Goal: Obtain resource: Obtain resource

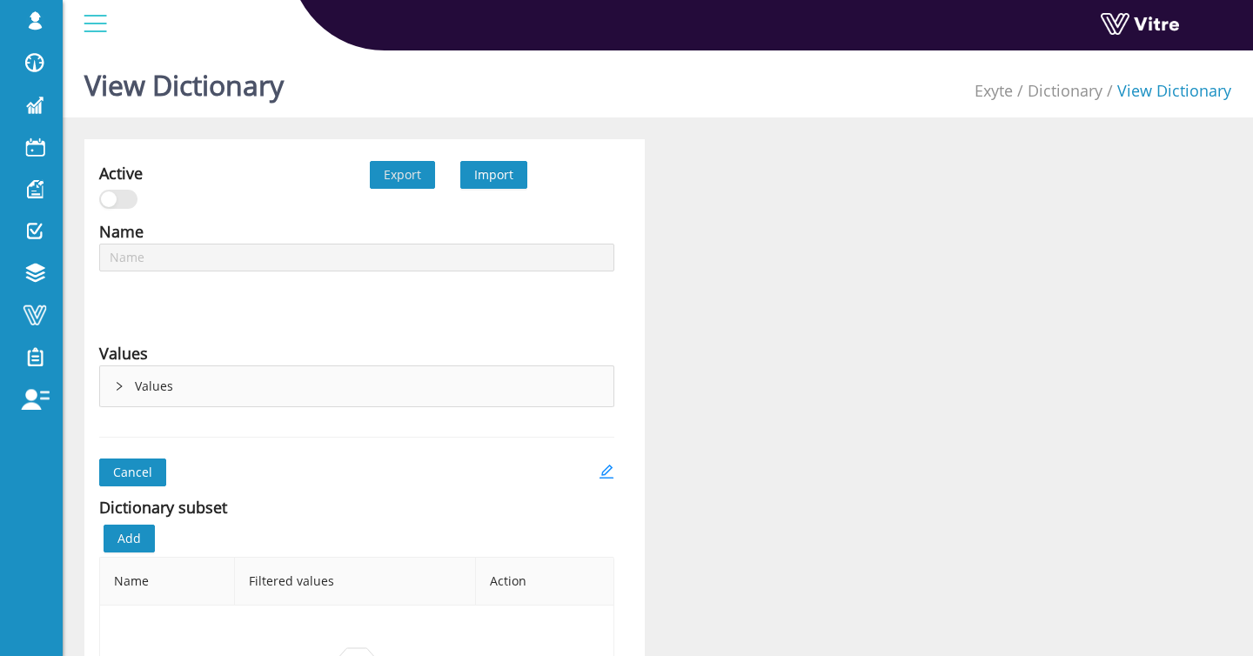
type input "Yes / No / N/A"
click at [405, 179] on span "Export" at bounding box center [402, 174] width 37 height 19
type input "PPE"
click at [412, 178] on span "Export" at bounding box center [402, 174] width 37 height 19
type input "Fencing required"
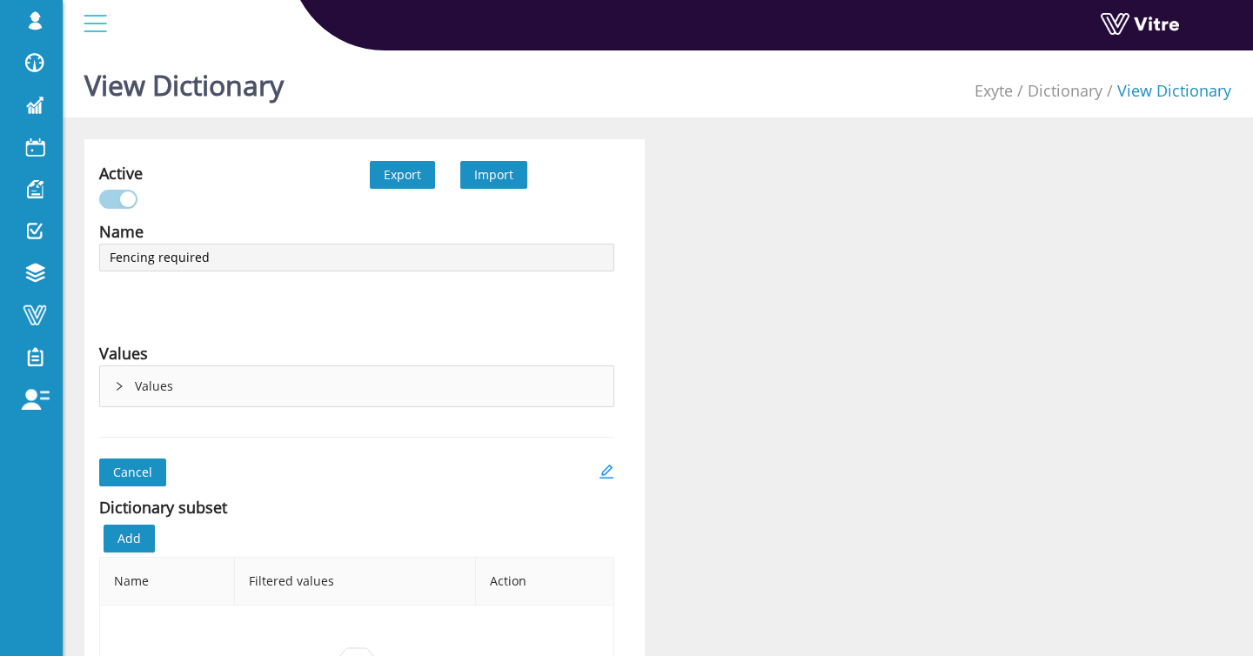
click at [415, 178] on span "Export" at bounding box center [402, 174] width 37 height 19
type input "Hazards"
click at [410, 178] on span "Export" at bounding box center [402, 174] width 37 height 19
type input "Awkward body positions"
click at [411, 172] on span "Export" at bounding box center [402, 174] width 37 height 19
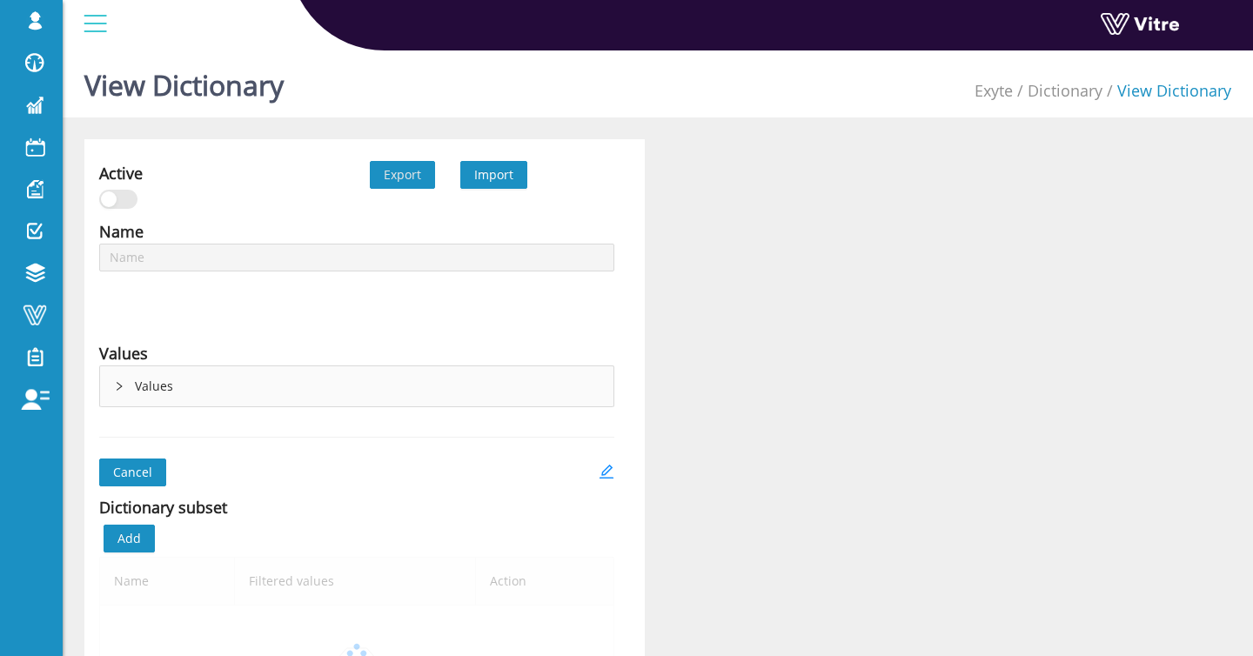
type input "Back strains"
click at [413, 177] on span "Export" at bounding box center [402, 174] width 37 height 19
type input "Breathing silica dust"
click at [412, 173] on span "Export" at bounding box center [402, 174] width 37 height 19
type input "Line of fire"
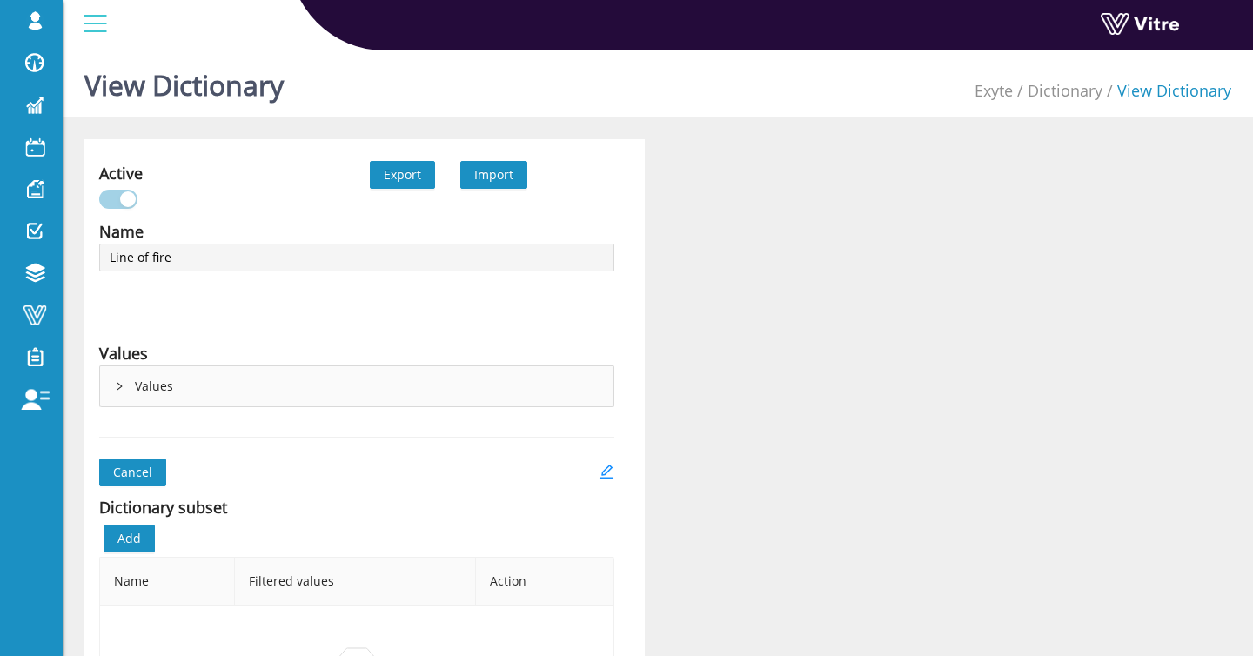
click at [399, 168] on span "Export" at bounding box center [402, 174] width 37 height 19
type input "Hazards - Other"
click at [417, 167] on span "Export" at bounding box center [402, 174] width 37 height 19
type input "Loss of control of load"
click at [413, 171] on span "Export" at bounding box center [402, 174] width 37 height 19
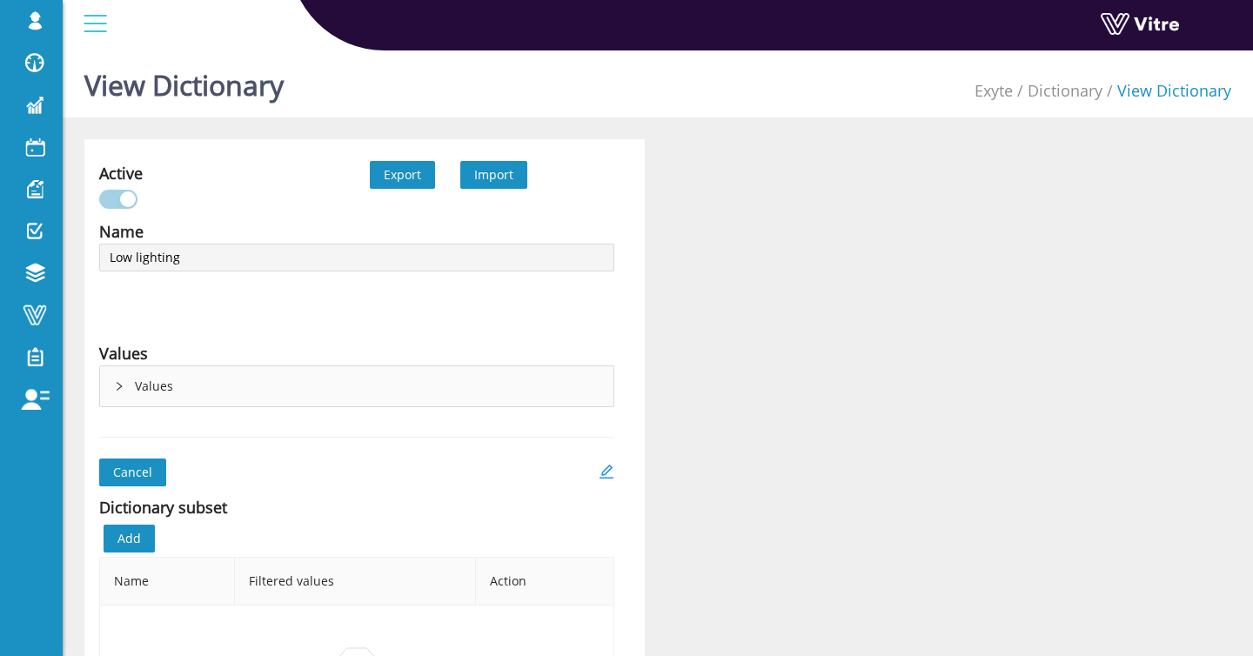
click at [405, 172] on span "Export" at bounding box center [402, 174] width 37 height 19
type input "Material falling from truck"
click at [405, 174] on span "Export" at bounding box center [402, 174] width 37 height 19
type input "Overexertion"
click at [409, 174] on span "Export" at bounding box center [402, 174] width 37 height 19
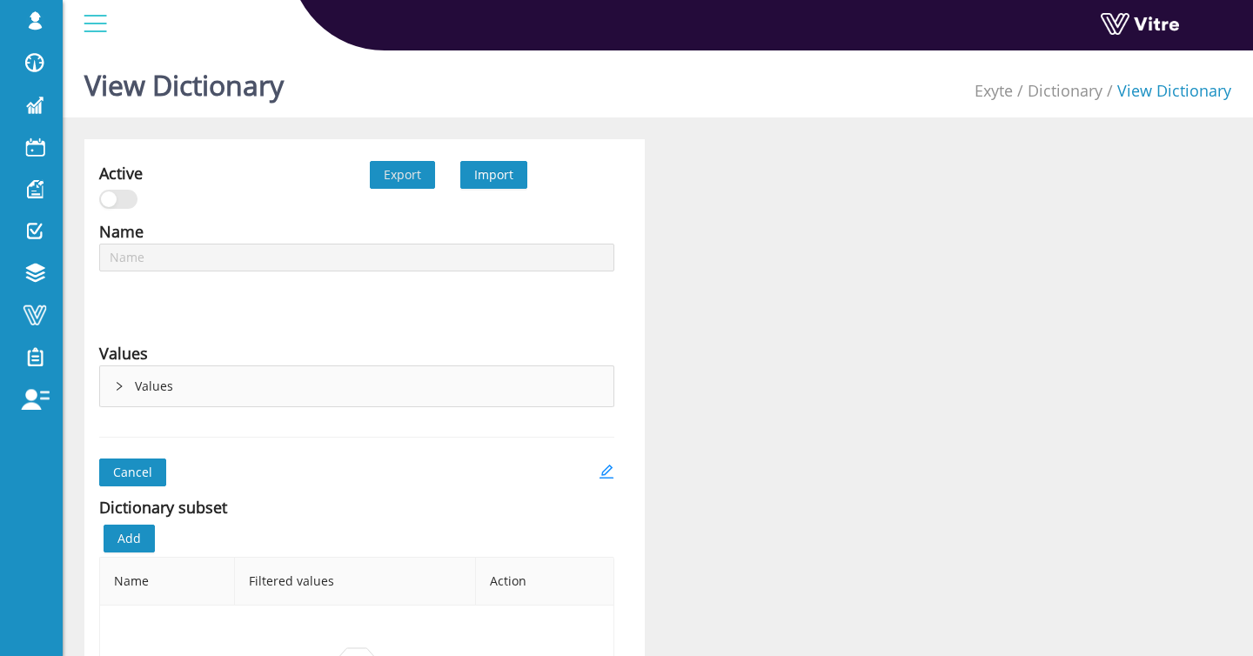
type input "Overhead loads"
click at [399, 170] on span "Export" at bounding box center [402, 174] width 37 height 19
type input "Overhead work"
click at [419, 169] on span "Export" at bounding box center [402, 174] width 37 height 19
type input "Pinch points"
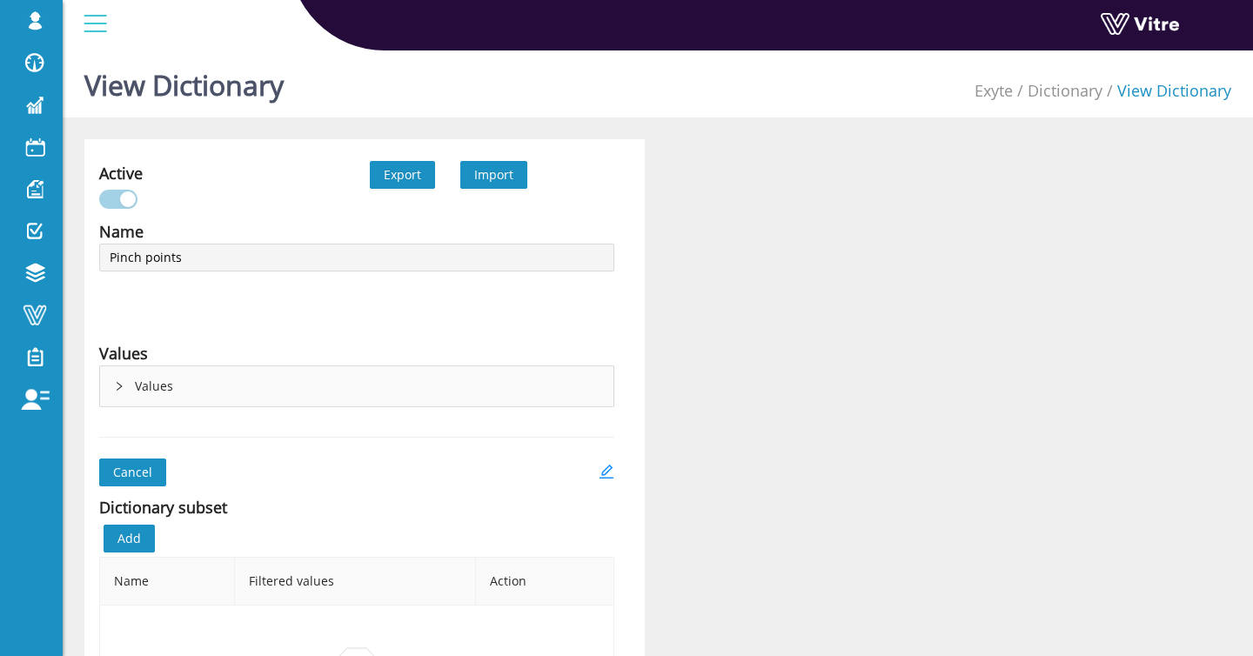
click at [393, 172] on span "Export" at bounding box center [402, 174] width 37 height 19
click at [401, 176] on span "Export" at bounding box center [402, 174] width 37 height 19
type input "Poor communication"
click at [402, 175] on span "Export" at bounding box center [402, 174] width 37 height 19
click at [401, 171] on span "Export" at bounding box center [402, 174] width 37 height 19
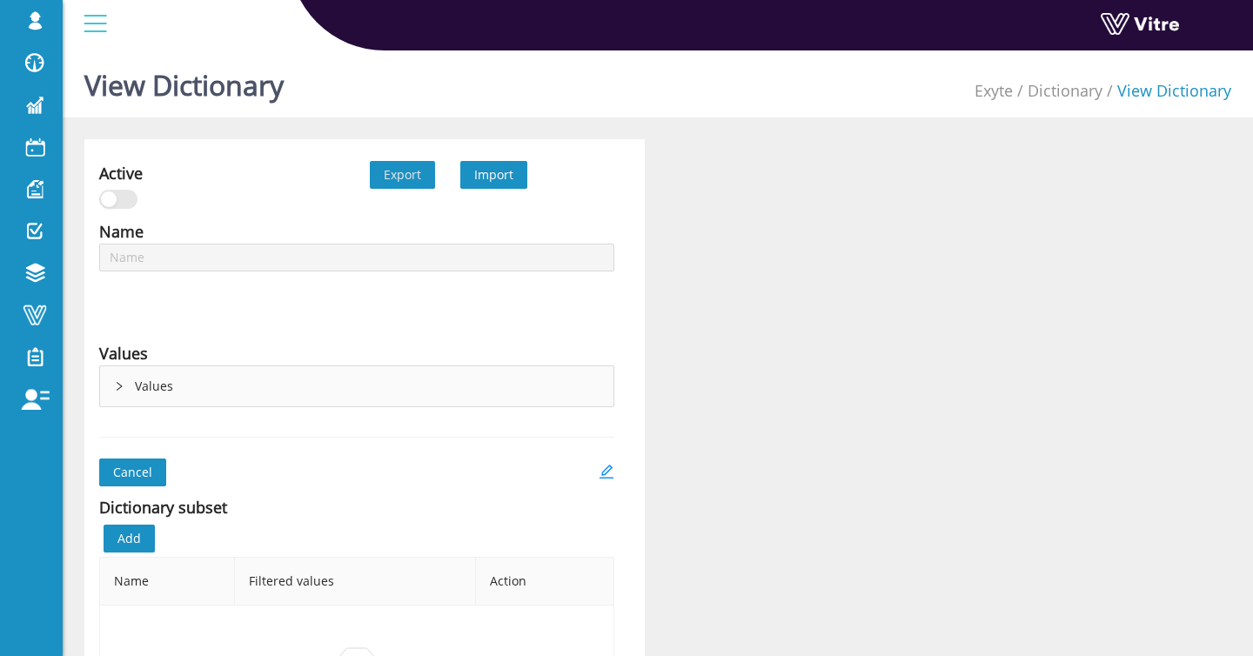
type input "Punctures"
click at [400, 172] on span "Export" at bounding box center [402, 174] width 37 height 19
type input "Rigging failure"
click at [388, 174] on span "Export" at bounding box center [402, 174] width 37 height 19
click at [394, 174] on span "Export" at bounding box center [402, 174] width 37 height 19
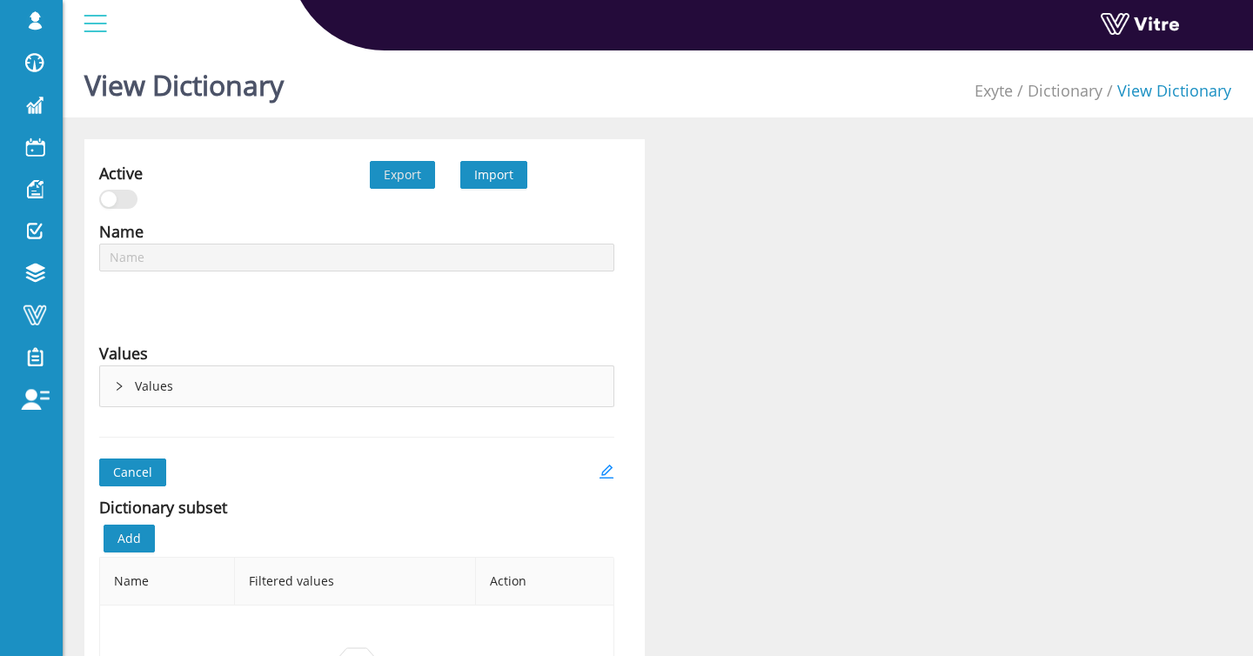
type input "Sharp edges"
click at [399, 177] on span "Export" at bounding box center [402, 174] width 37 height 19
type input "Slick surfaces"
click at [401, 171] on span "Export" at bounding box center [402, 174] width 37 height 19
type input "Slips, trips, and falls"
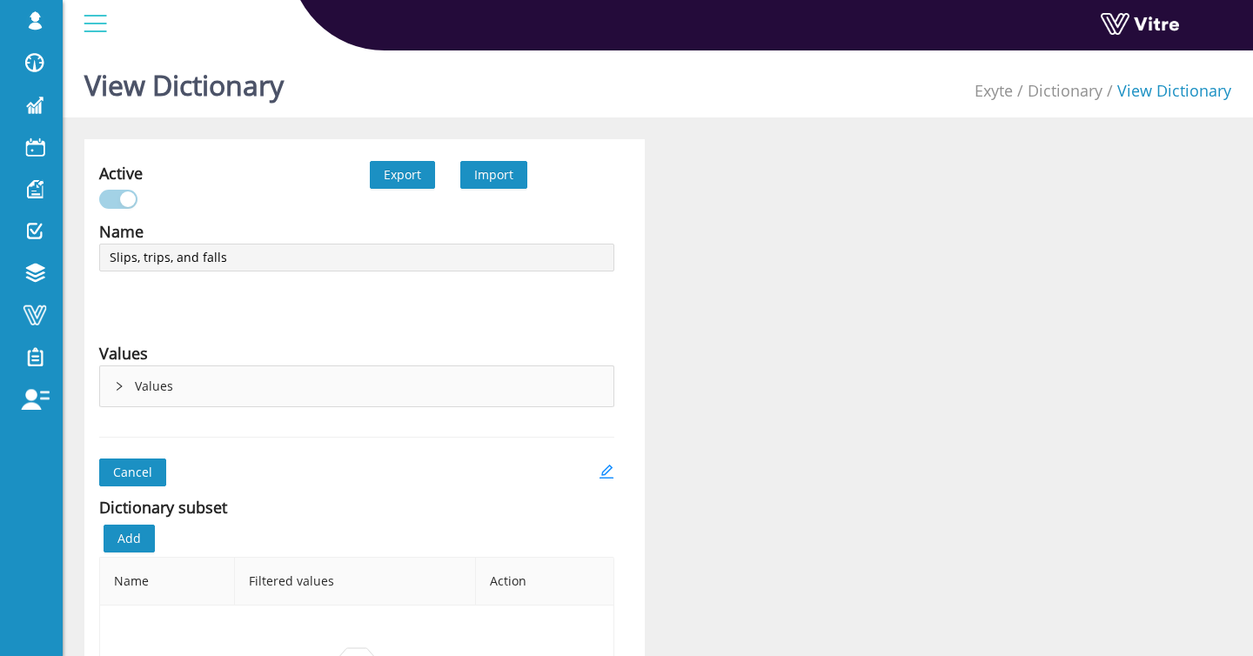
click at [391, 171] on span "Export" at bounding box center [402, 174] width 37 height 19
type input "Sprains/strains"
click at [403, 178] on span "Export" at bounding box center [402, 174] width 37 height 19
type input "Struck by"
click at [401, 172] on span "Export" at bounding box center [402, 174] width 37 height 19
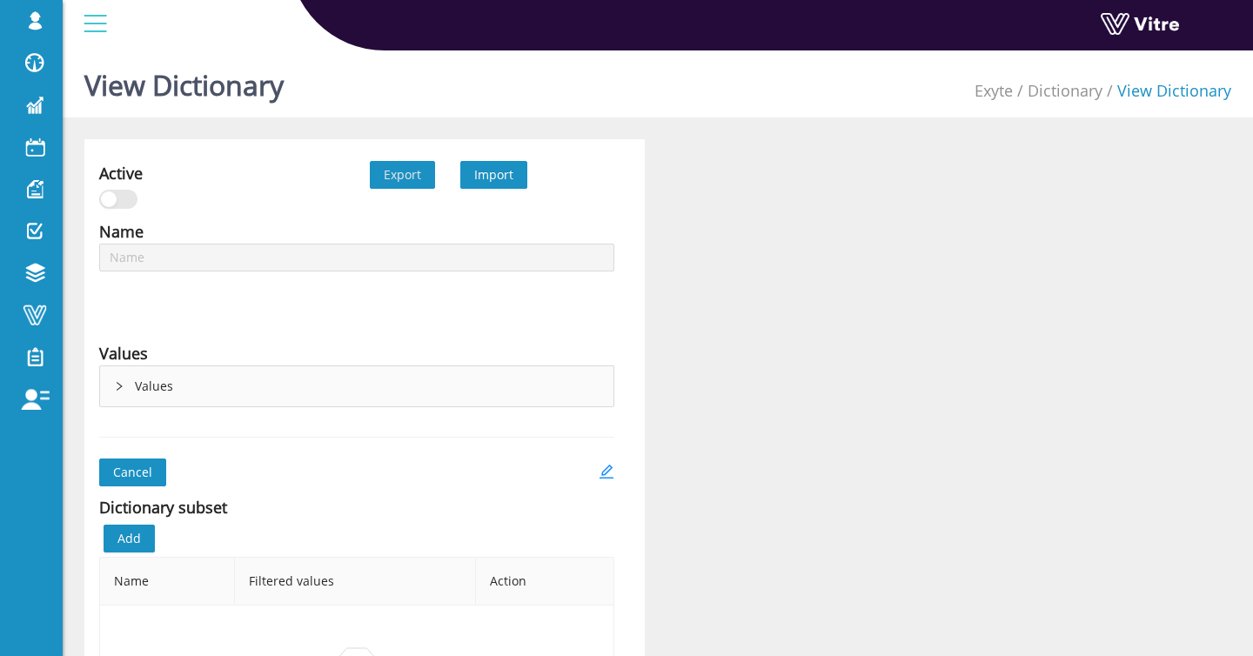
type input "Structural collapse"
click at [398, 174] on span "Export" at bounding box center [402, 174] width 37 height 19
type input "Tripping towers"
click at [413, 178] on span "Export" at bounding box center [402, 174] width 37 height 19
click at [412, 166] on span "Export" at bounding box center [402, 174] width 37 height 19
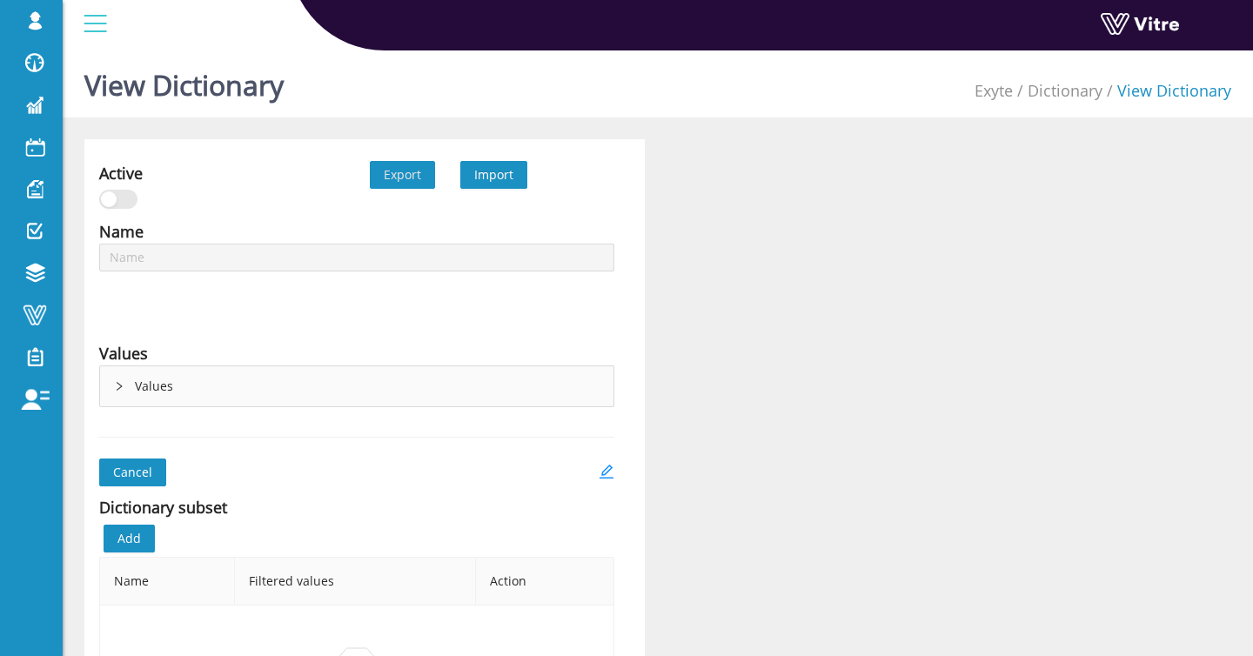
type input "Windy weather"
click at [394, 171] on span "Export" at bounding box center [402, 174] width 37 height 19
type input "Knocking over material"
click at [404, 181] on span "Export" at bounding box center [402, 174] width 37 height 19
type input "[MEDICAL_DATA] hazards"
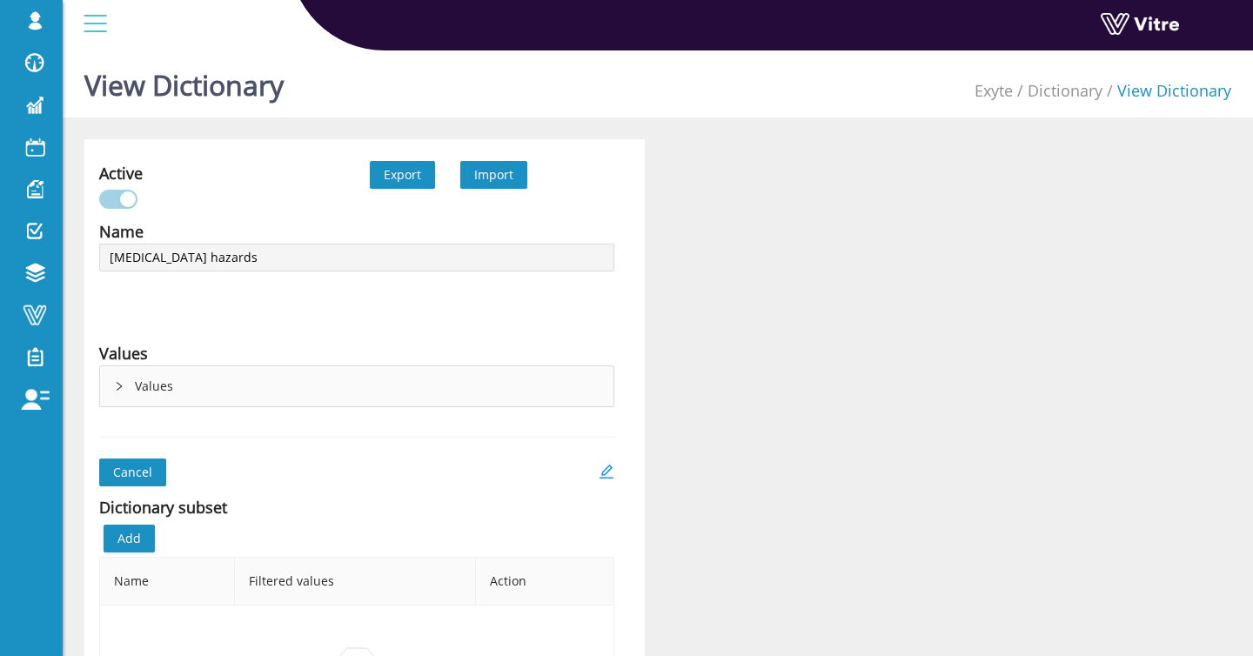
click at [404, 177] on span "Export" at bounding box center [402, 174] width 37 height 19
type input "Bending over"
click at [419, 177] on span "Export" at bounding box center [402, 174] width 37 height 19
type input "Blind spots"
click at [404, 177] on span "Export" at bounding box center [402, 174] width 37 height 19
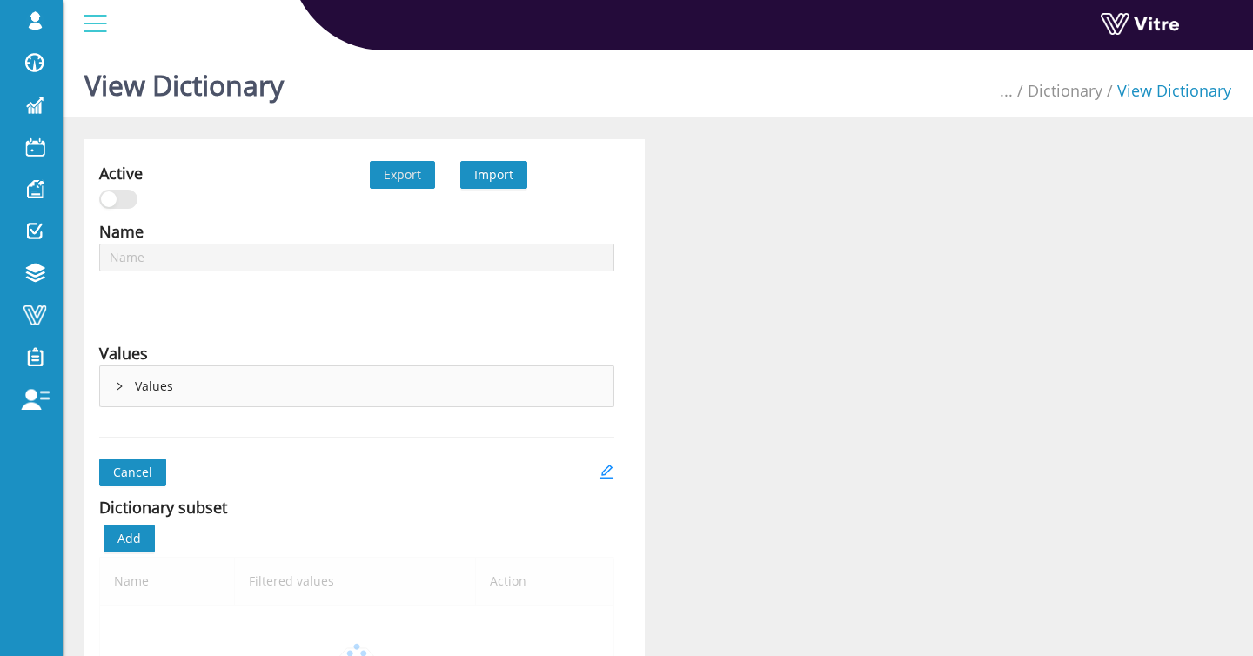
type input "Blown out pipe"
click at [402, 178] on span "Export" at bounding box center [402, 174] width 37 height 19
type input "Burns from hot surface"
click at [411, 174] on span "Export" at bounding box center [402, 174] width 37 height 19
type input "Carrying long material"
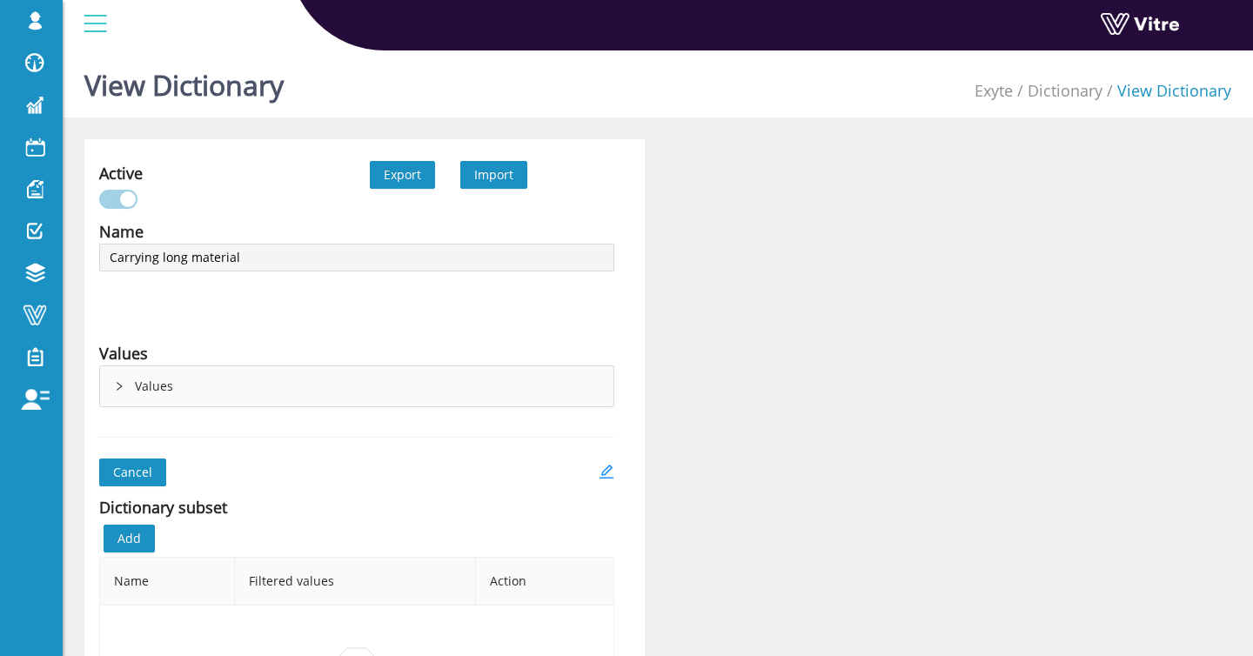
click at [392, 165] on span "Export" at bounding box center [402, 174] width 37 height 19
type input "Caught-in/between- hand rail of MEWP and structure"
click at [403, 165] on span "Export" at bounding box center [402, 174] width 37 height 19
type input "Caught-in/between"
click at [395, 172] on span "Export" at bounding box center [402, 174] width 37 height 19
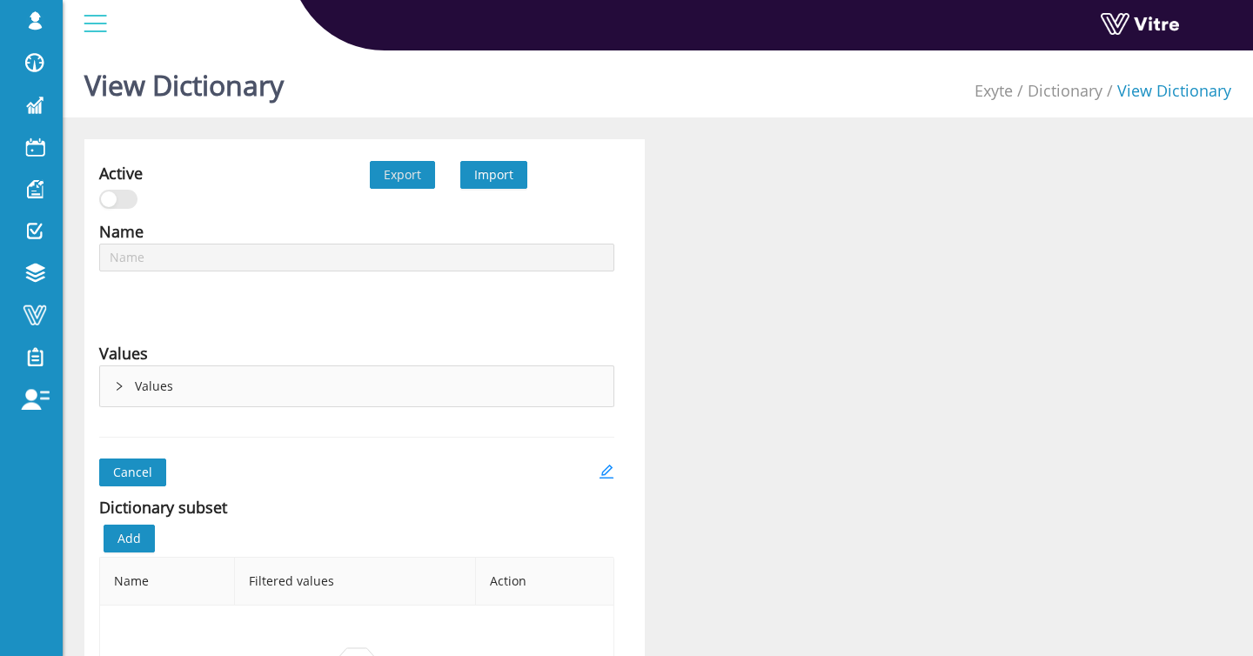
type input "Concrete burns"
click at [422, 170] on button "Export" at bounding box center [402, 175] width 65 height 28
type input "Concrete in eyes"
click at [399, 181] on span "Export" at bounding box center [402, 174] width 37 height 19
type input "Cuts"
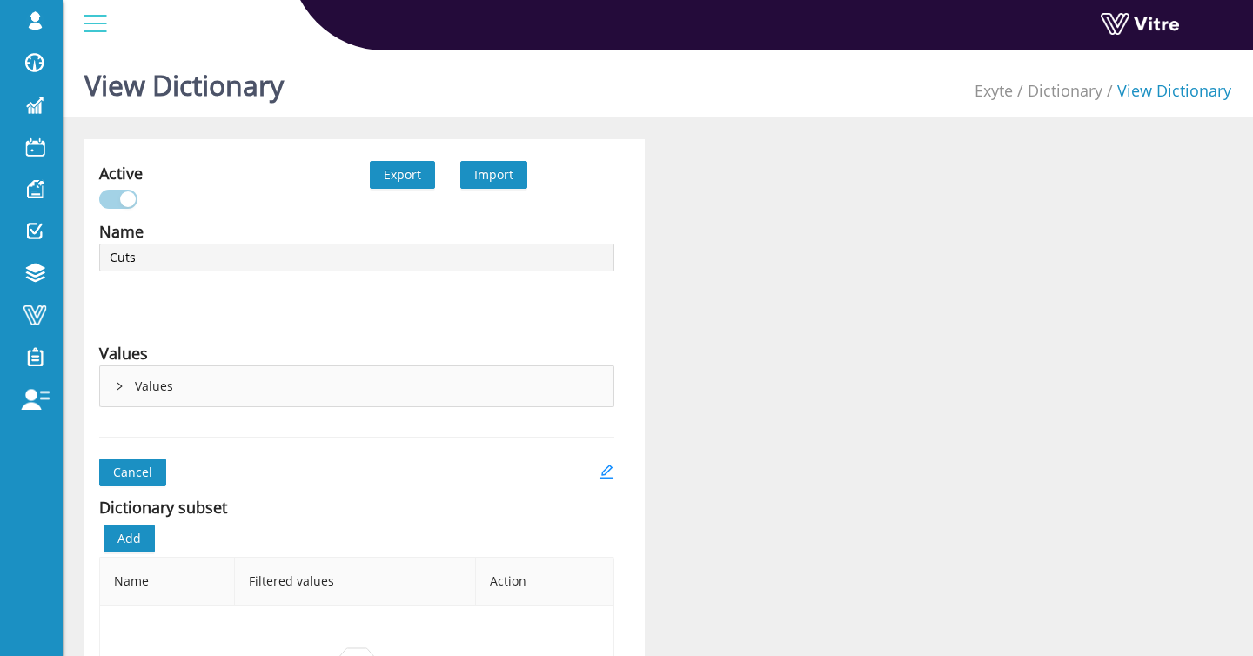
click at [400, 174] on span "Export" at bounding box center [402, 174] width 37 height 19
type input "Improper lifting"
click at [407, 180] on span "Export" at bounding box center [402, 174] width 37 height 19
click at [408, 179] on span "Export" at bounding box center [402, 174] width 37 height 19
type input "Dropped tools"
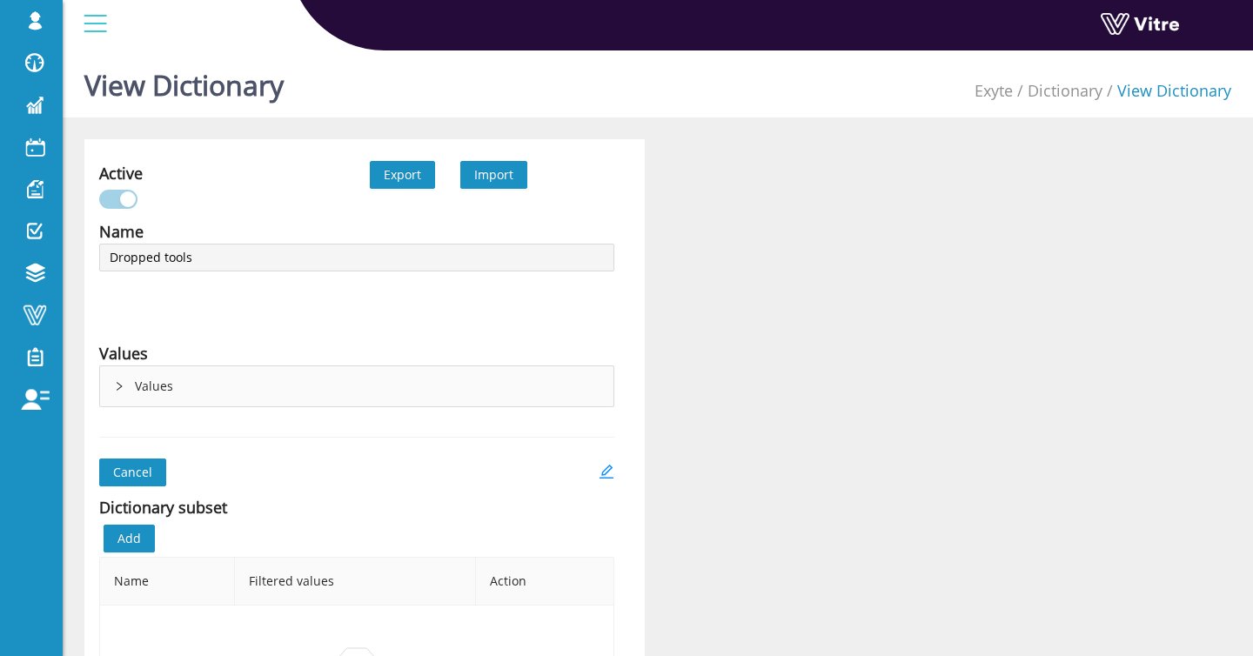
click at [384, 178] on span "Export" at bounding box center [402, 174] width 37 height 19
type input "Equipment failure"
click at [395, 179] on span "Export" at bounding box center [402, 174] width 37 height 19
type input "Exposed rebar"
click at [400, 176] on span "Export" at bounding box center [402, 174] width 37 height 19
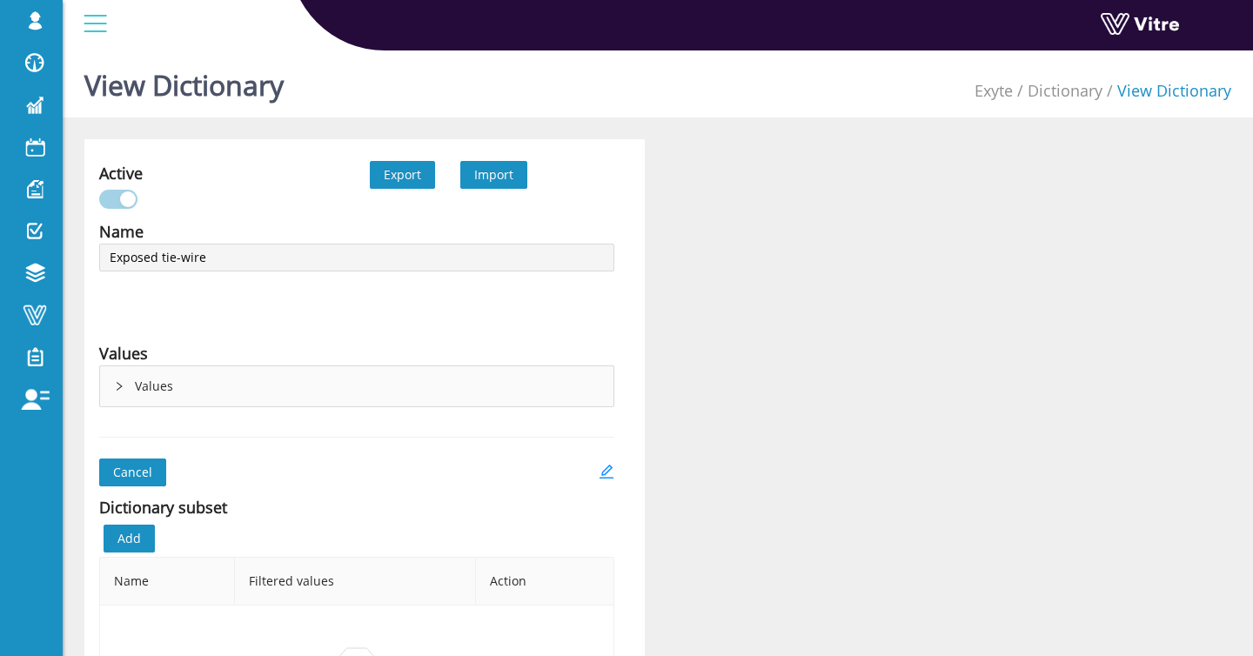
click at [405, 169] on span "Export" at bounding box center [402, 174] width 37 height 19
type input "Flying debris"
click at [405, 176] on span "Export" at bounding box center [402, 174] width 37 height 19
type input "Falling objects"
click at [398, 171] on span "Export" at bounding box center [402, 174] width 37 height 19
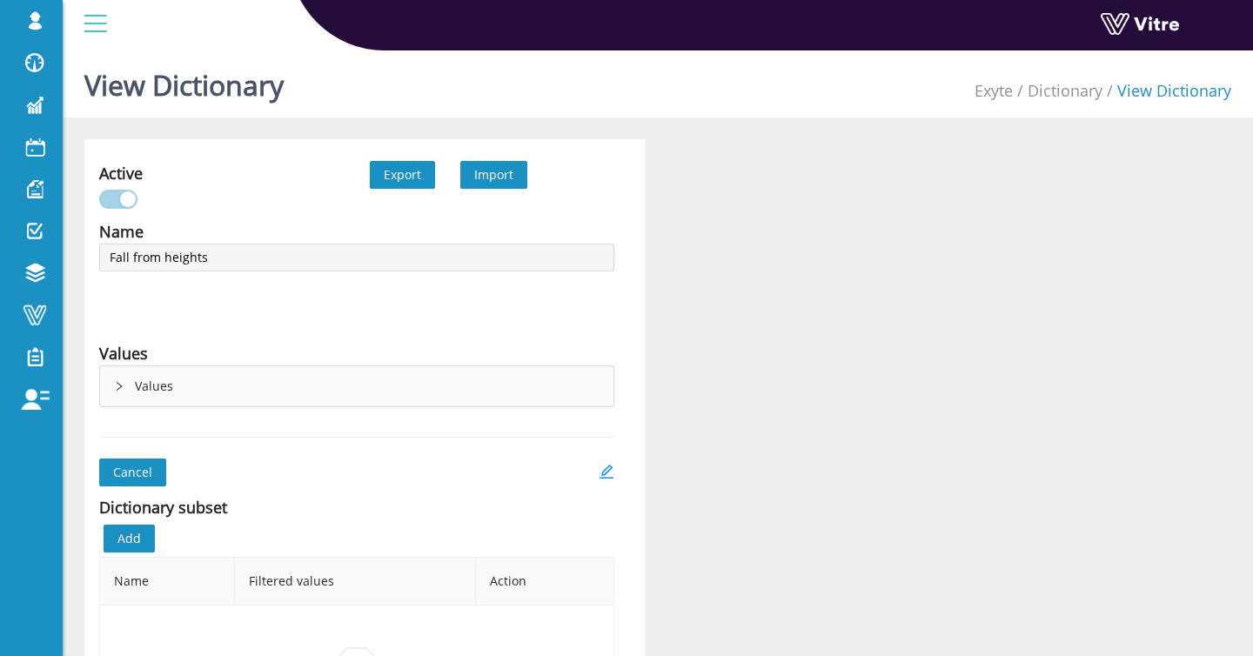
click at [413, 172] on span "Export" at bounding box center [402, 174] width 37 height 19
type input "[MEDICAL_DATA]"
click at [421, 183] on button "Export" at bounding box center [402, 175] width 65 height 28
click at [410, 170] on span "Export" at bounding box center [402, 174] width 37 height 19
type input "Heat illness"
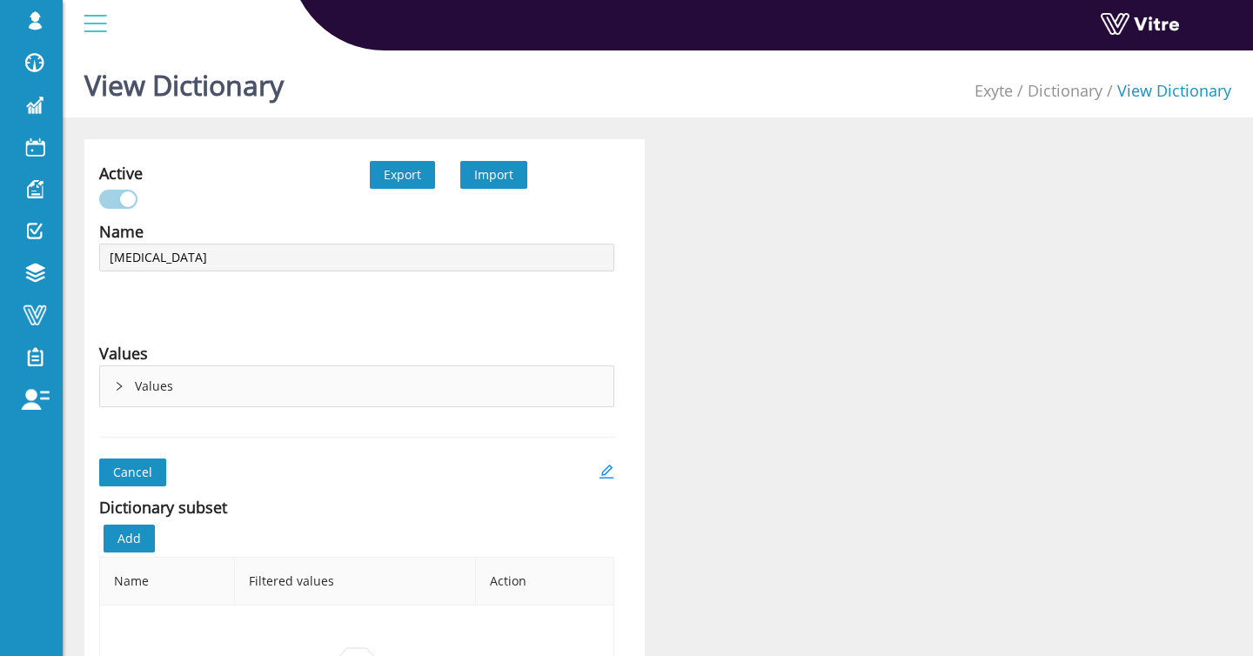
click at [404, 179] on span "Export" at bounding box center [402, 174] width 37 height 19
type input "Dropped materials"
click at [386, 174] on span "Export" at bounding box center [402, 174] width 37 height 19
type input "Working at heights"
click at [421, 177] on button "Export" at bounding box center [402, 175] width 65 height 28
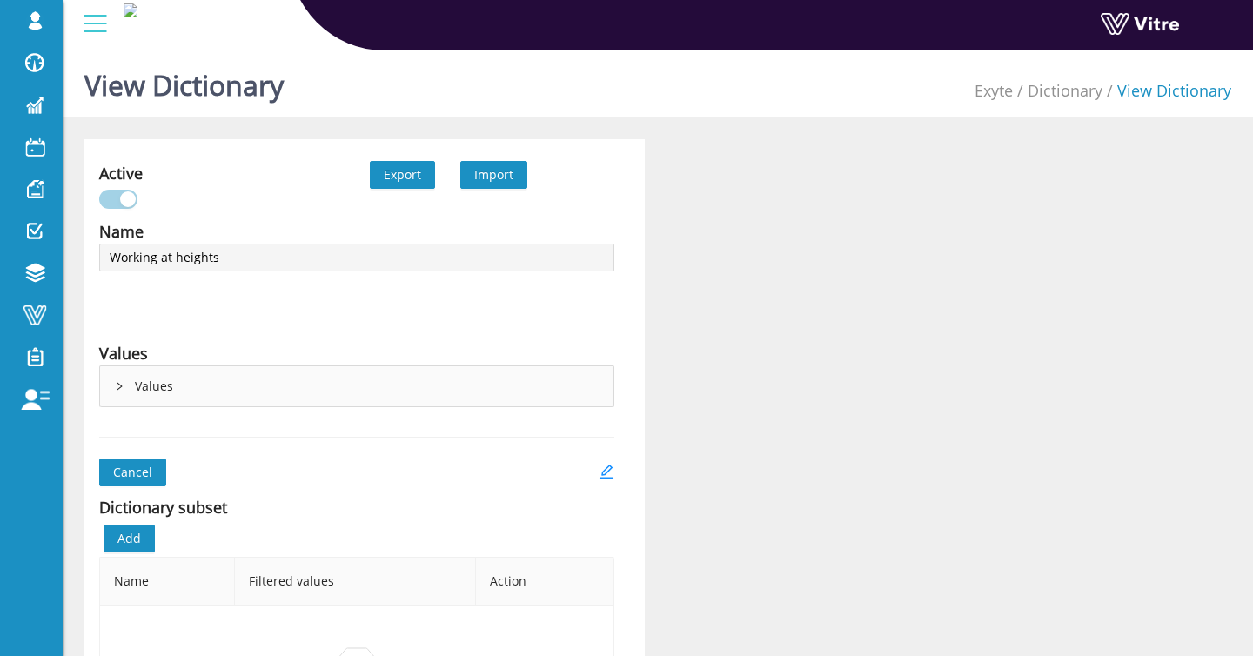
click at [392, 173] on span "Export" at bounding box center [402, 174] width 37 height 19
type input "Electrical Hazard - Controls"
drag, startPoint x: 424, startPoint y: 170, endPoint x: 422, endPoint y: 84, distance: 86.2
click at [424, 170] on button "Export" at bounding box center [402, 175] width 65 height 28
click at [402, 171] on span "Export" at bounding box center [402, 174] width 37 height 19
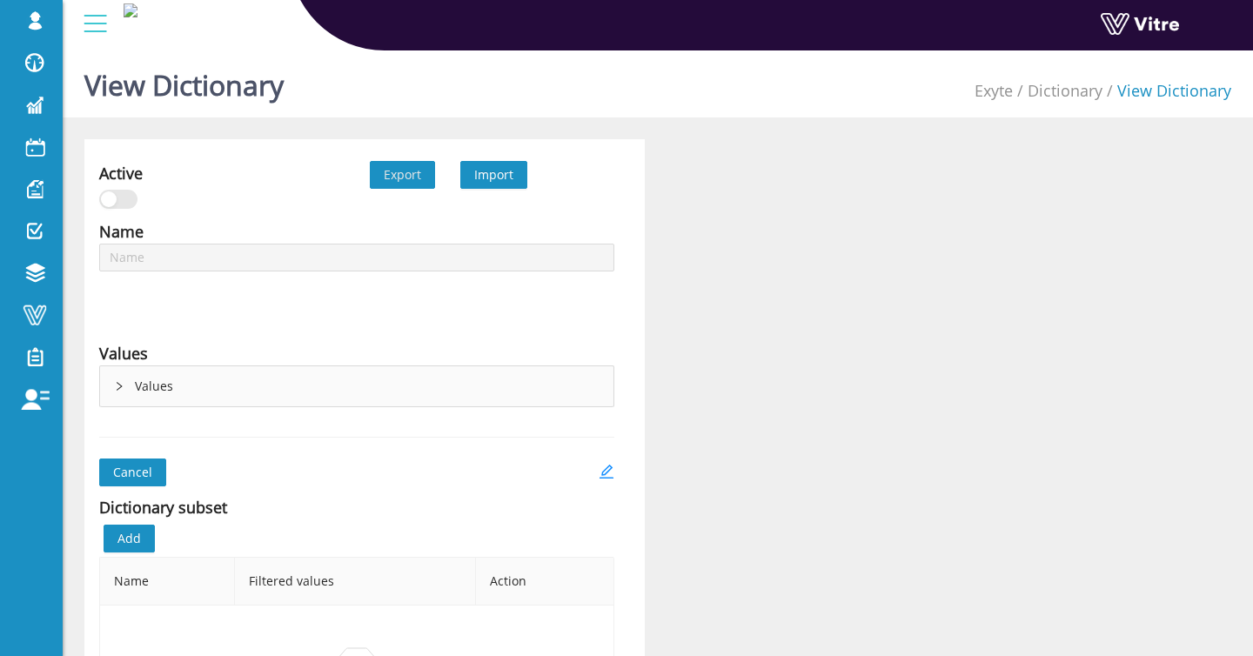
type input "Chemical splash into the eyes"
click at [393, 166] on span "Export" at bounding box center [402, 174] width 37 height 19
type input "Tower falling over"
click at [404, 175] on span "Export" at bounding box center [402, 174] width 37 height 19
type input "Correct / Incorrect (with comments)"
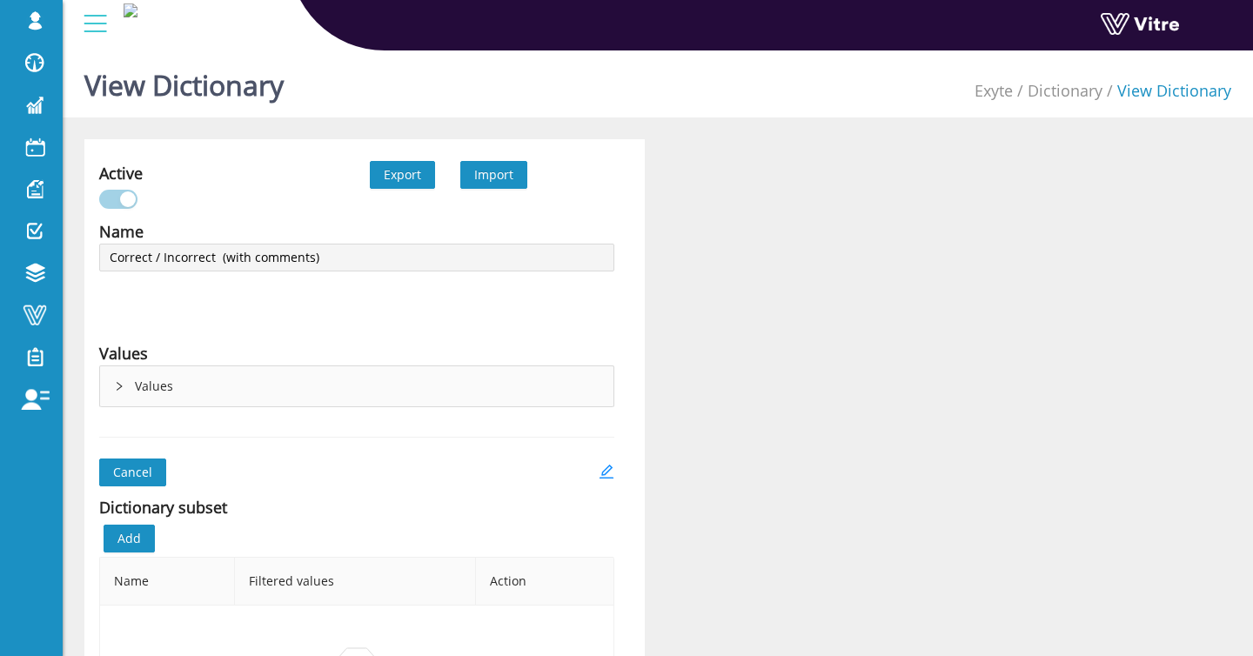
click at [404, 180] on span "Export" at bounding box center [402, 174] width 37 height 19
type input "Test Results PTP"
click at [413, 175] on span "Export" at bounding box center [402, 174] width 37 height 19
click at [405, 175] on span "Export" at bounding box center [402, 174] width 37 height 19
type input "Subcontractors List [DATE]"
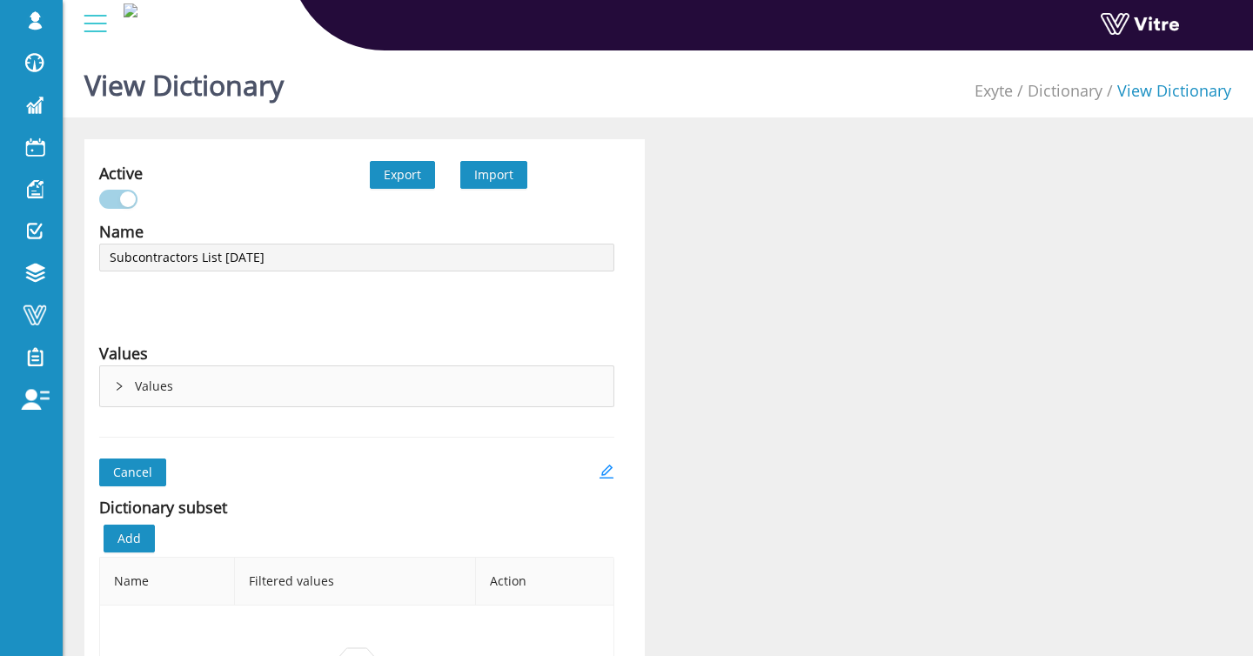
click at [394, 177] on span "Export" at bounding box center [402, 174] width 37 height 19
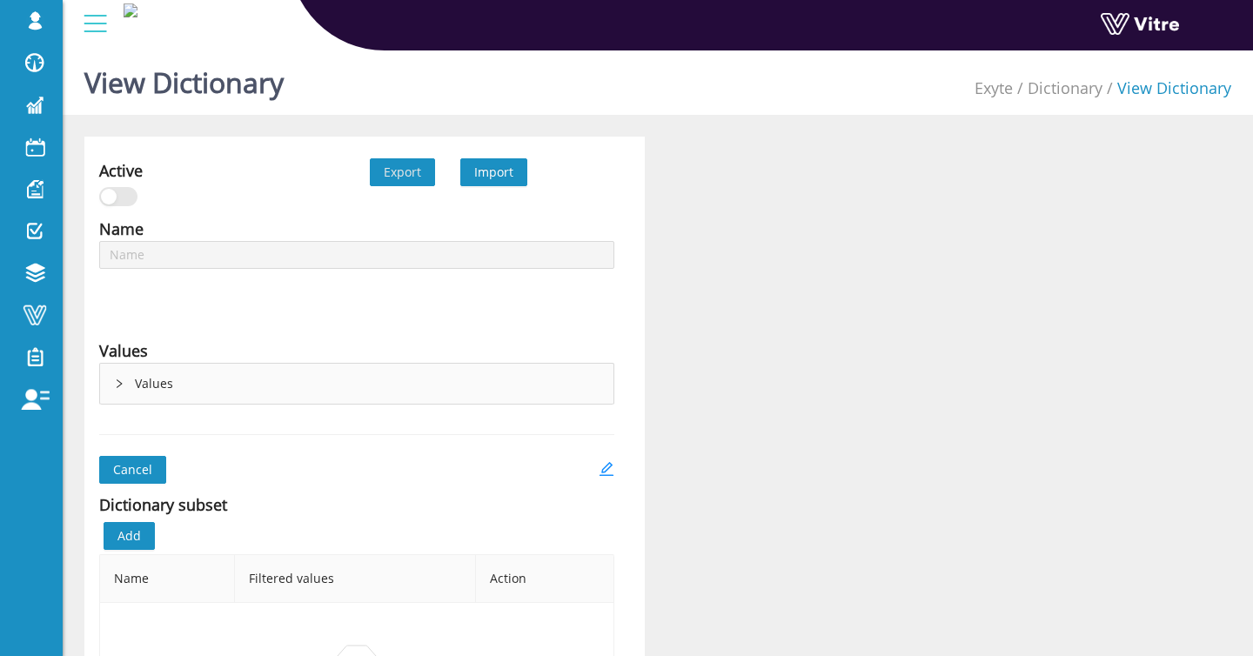
type input "PTP - Permits"
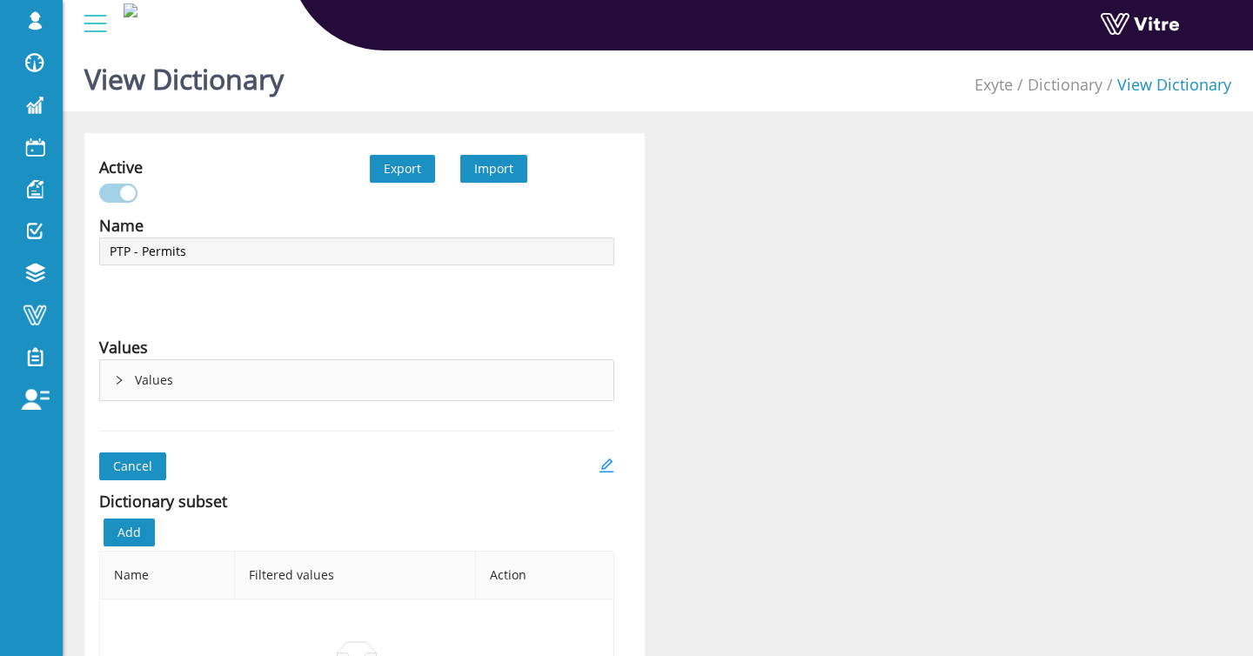
click at [400, 174] on span "Export" at bounding box center [402, 168] width 37 height 19
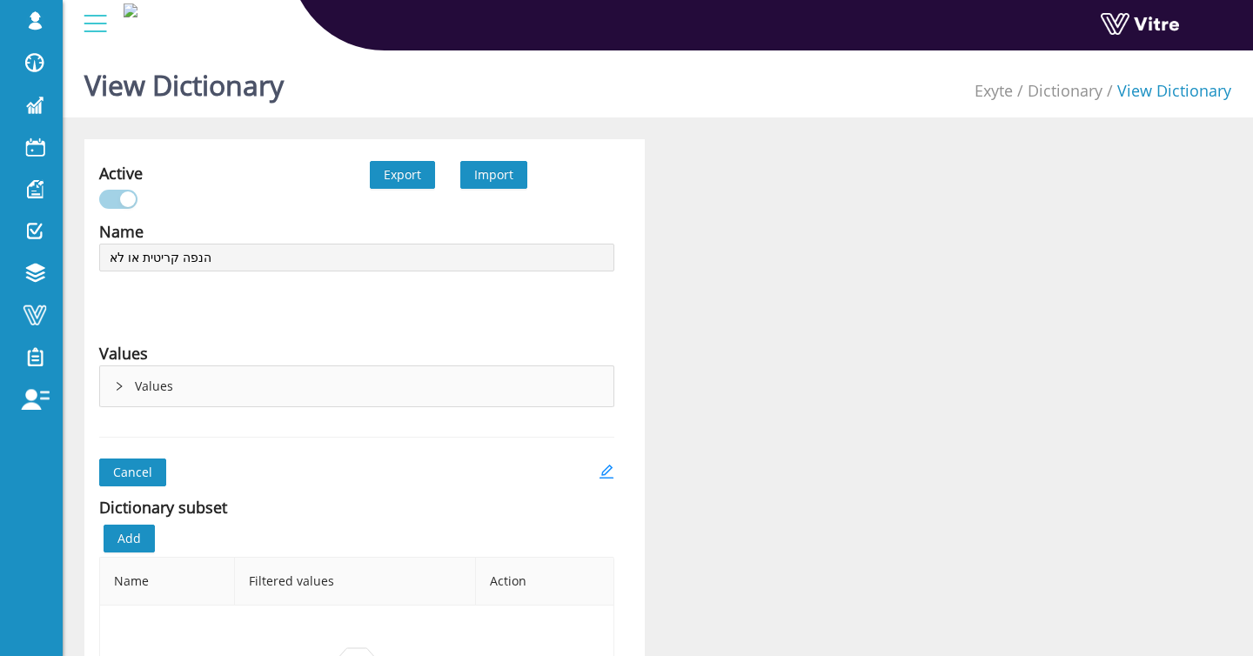
click at [398, 178] on span "Export" at bounding box center [402, 174] width 37 height 19
type input "PTP - Days"
click at [397, 178] on span "Export" at bounding box center [402, 174] width 37 height 19
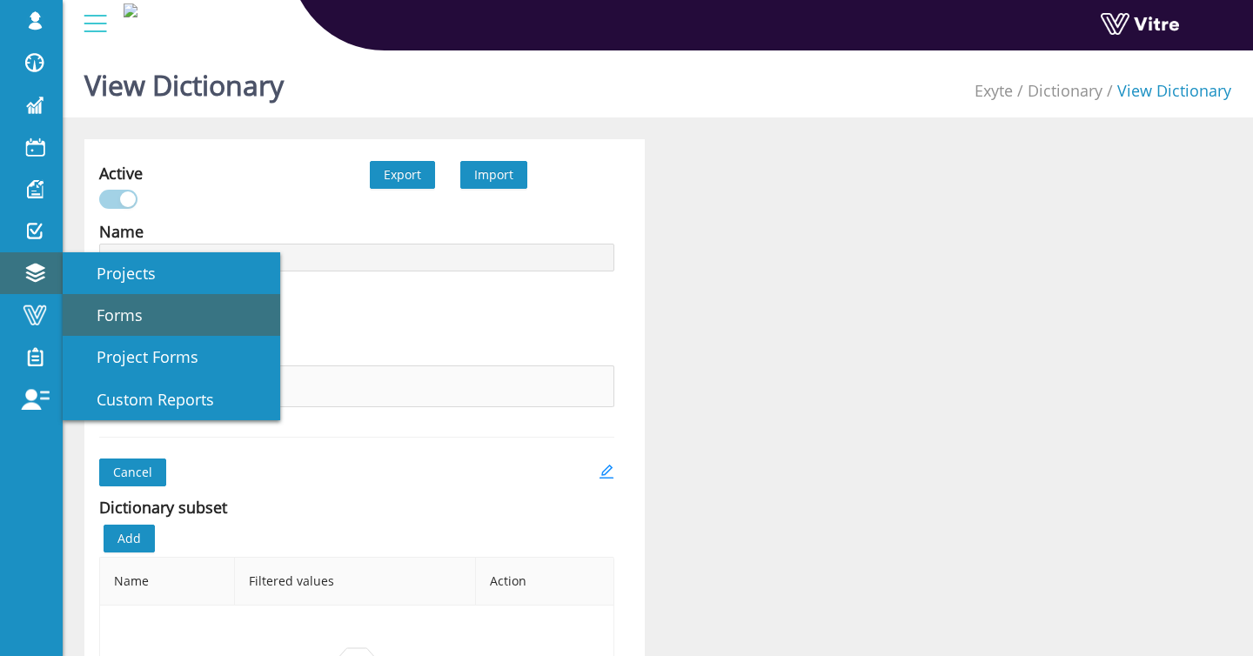
click at [143, 308] on link "Forms" at bounding box center [172, 315] width 218 height 42
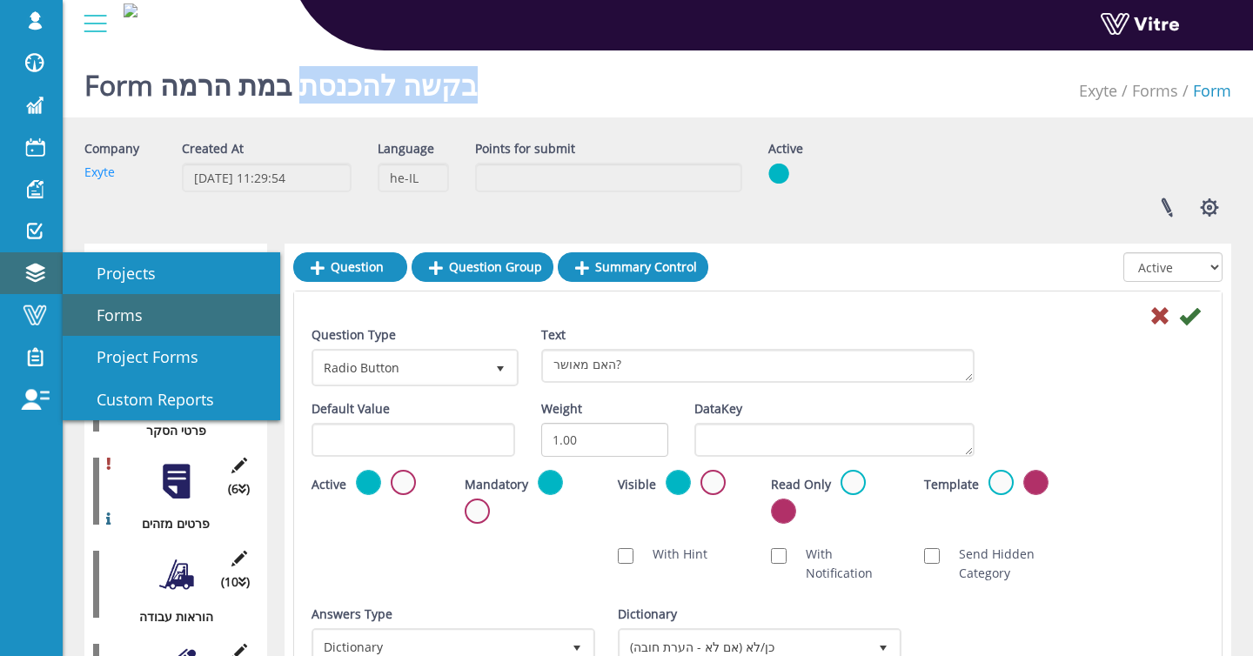
click at [88, 302] on link "Forms" at bounding box center [172, 315] width 218 height 42
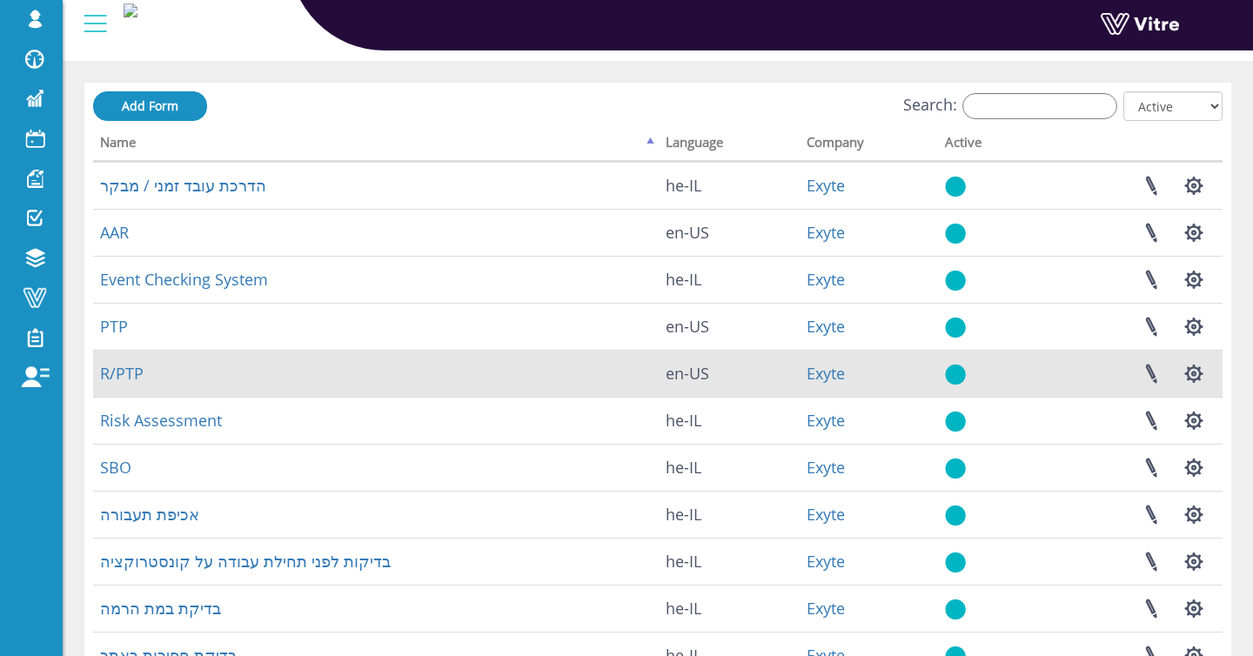
scroll to position [72, 0]
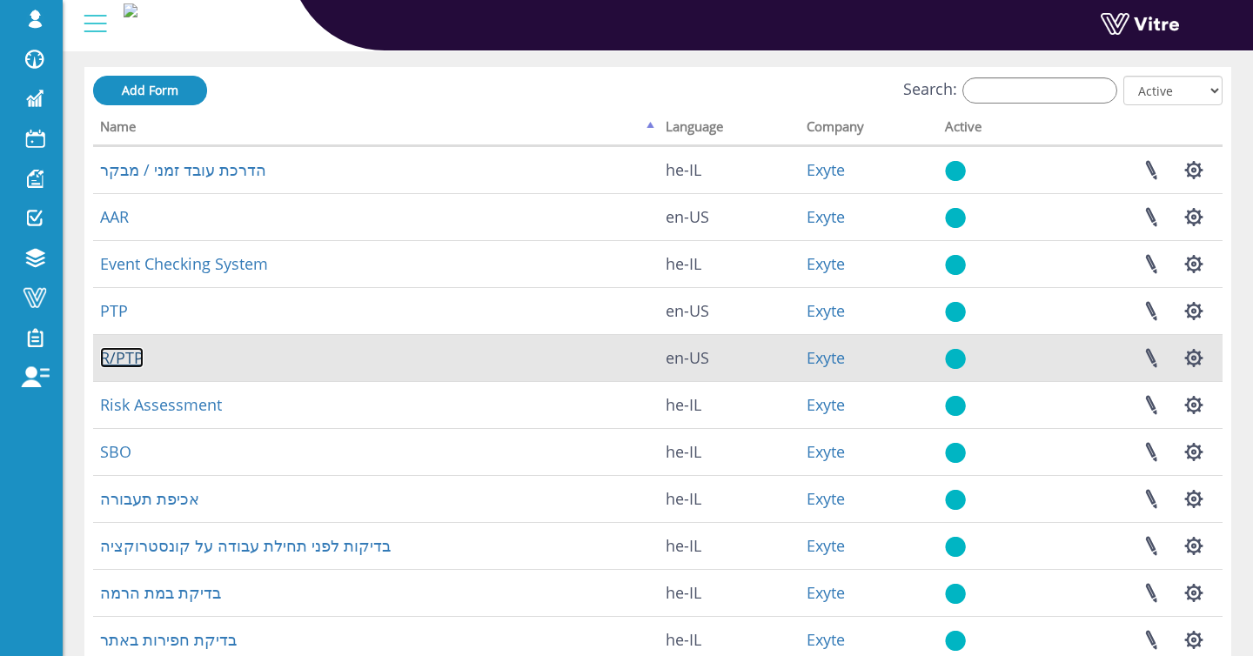
click at [122, 359] on link "R/PTP" at bounding box center [122, 357] width 44 height 21
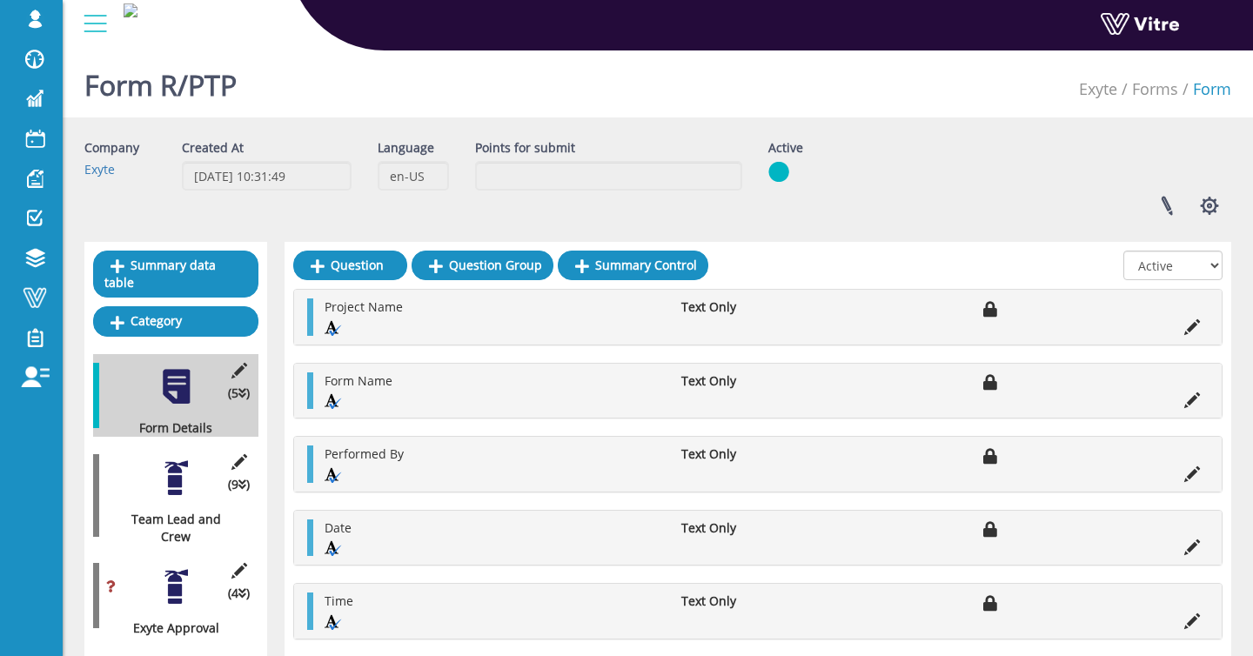
scroll to position [76, 0]
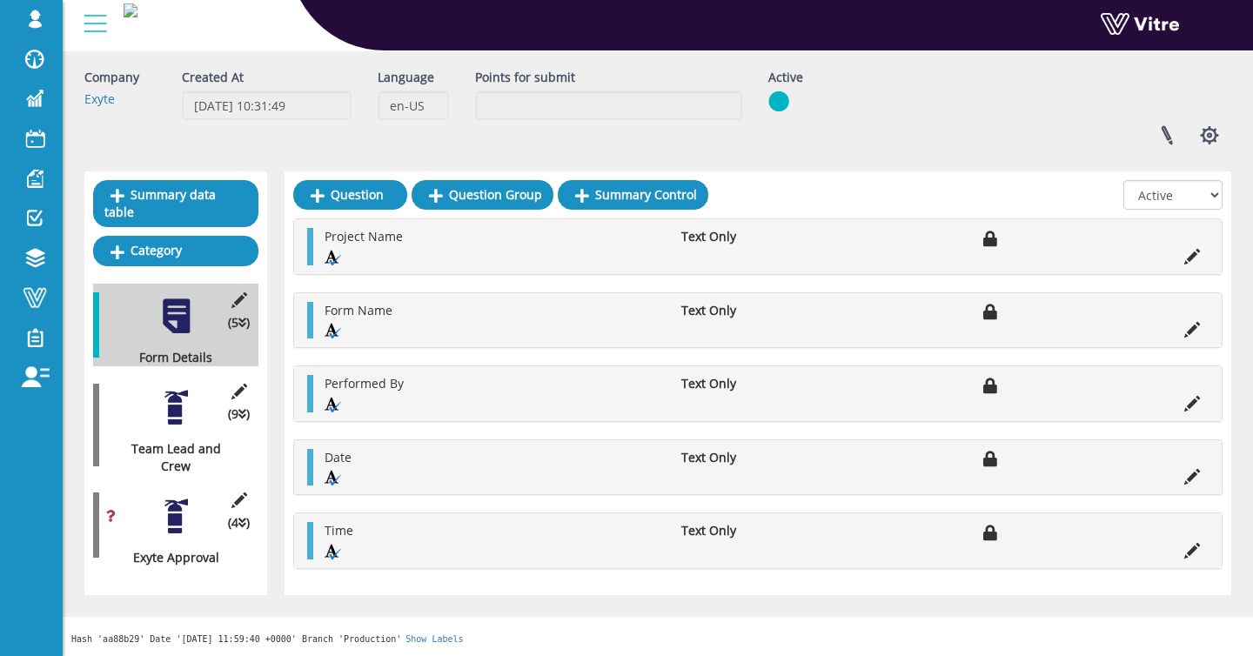
click at [185, 388] on div at bounding box center [176, 407] width 39 height 39
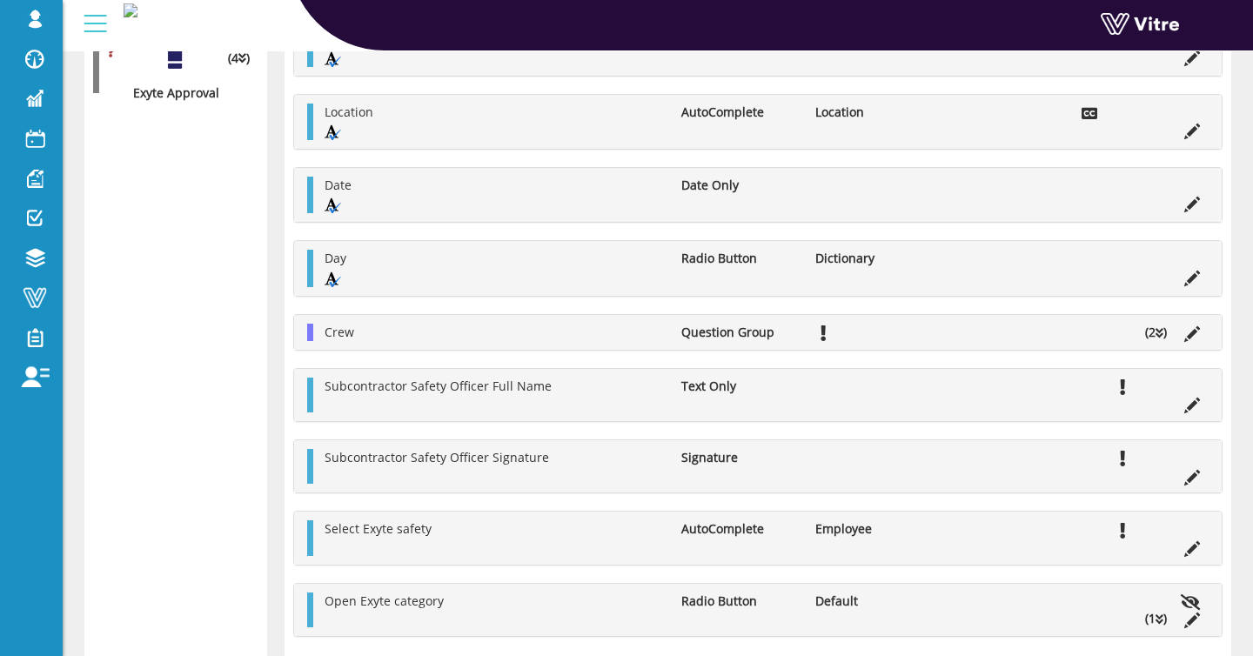
scroll to position [516, 0]
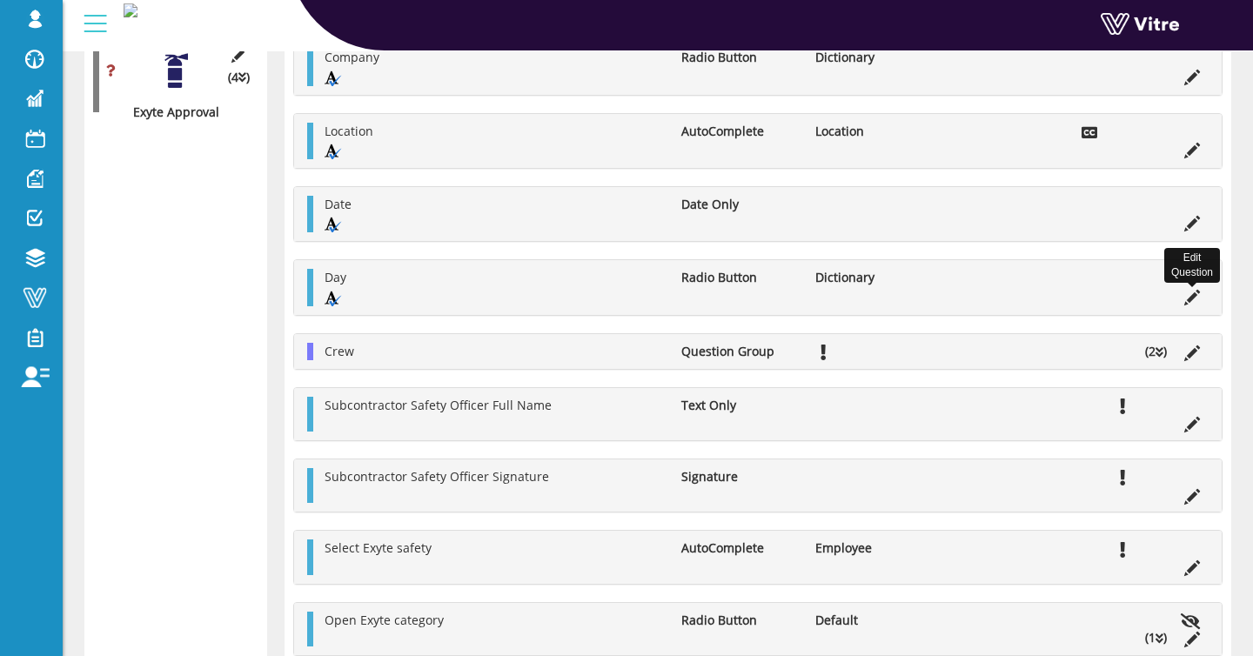
click at [1191, 299] on icon at bounding box center [1192, 298] width 16 height 16
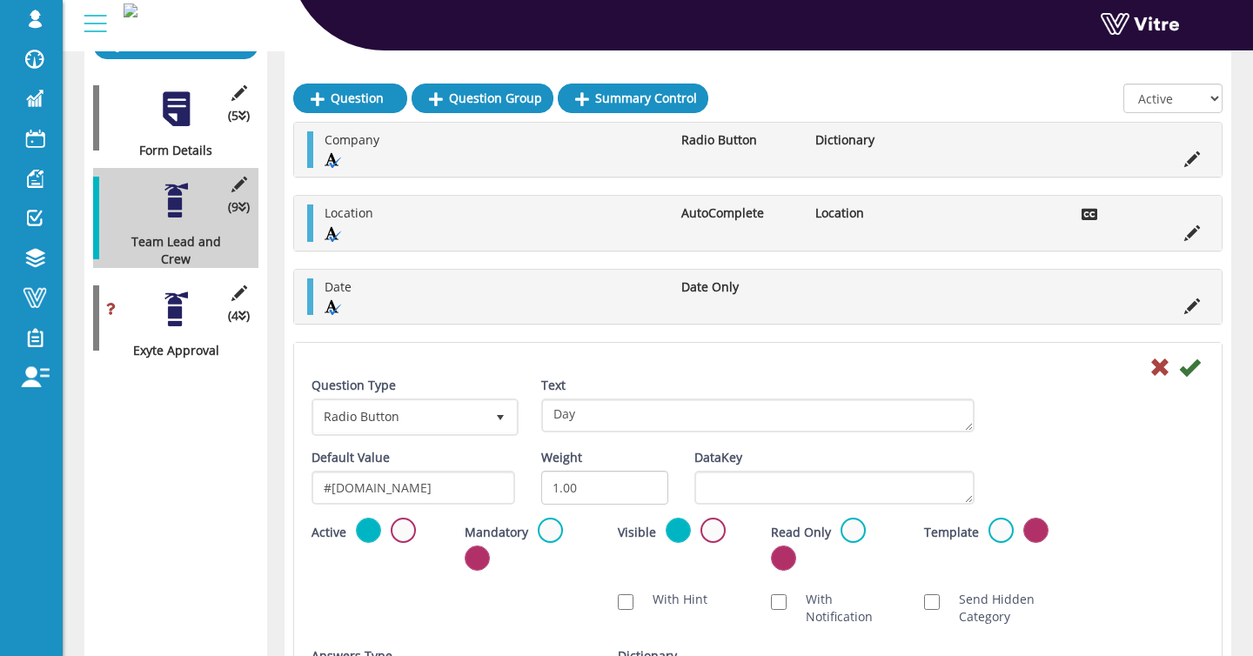
click at [174, 305] on div at bounding box center [176, 309] width 39 height 39
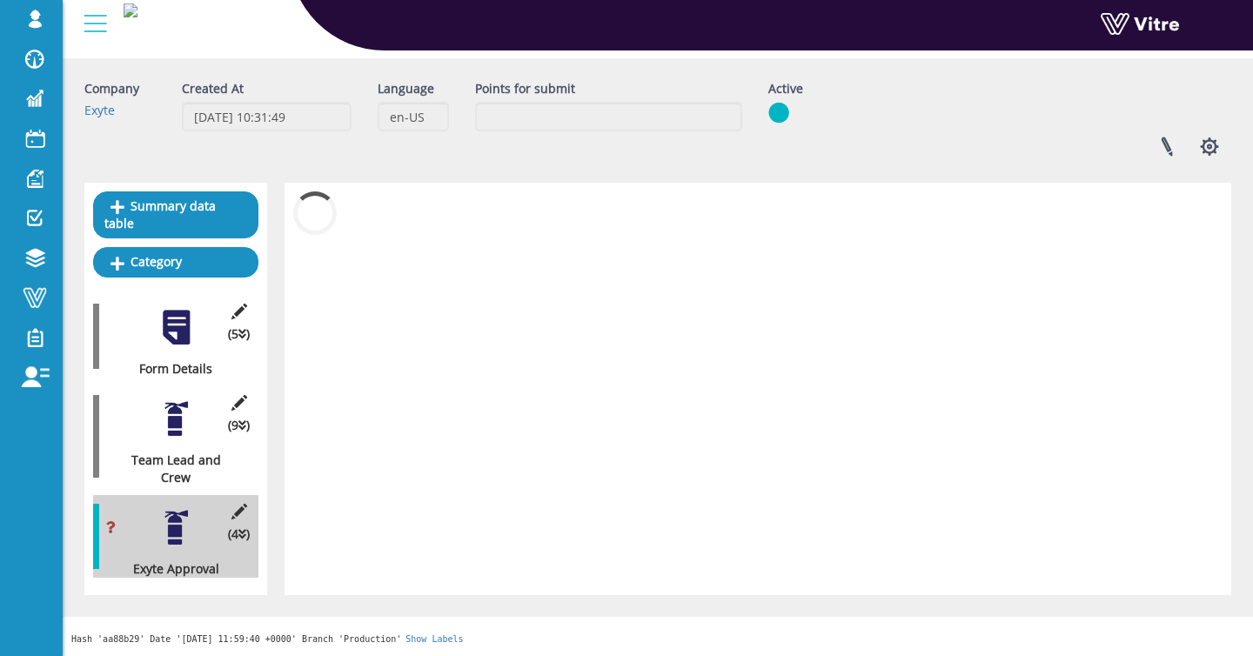
scroll to position [60, 0]
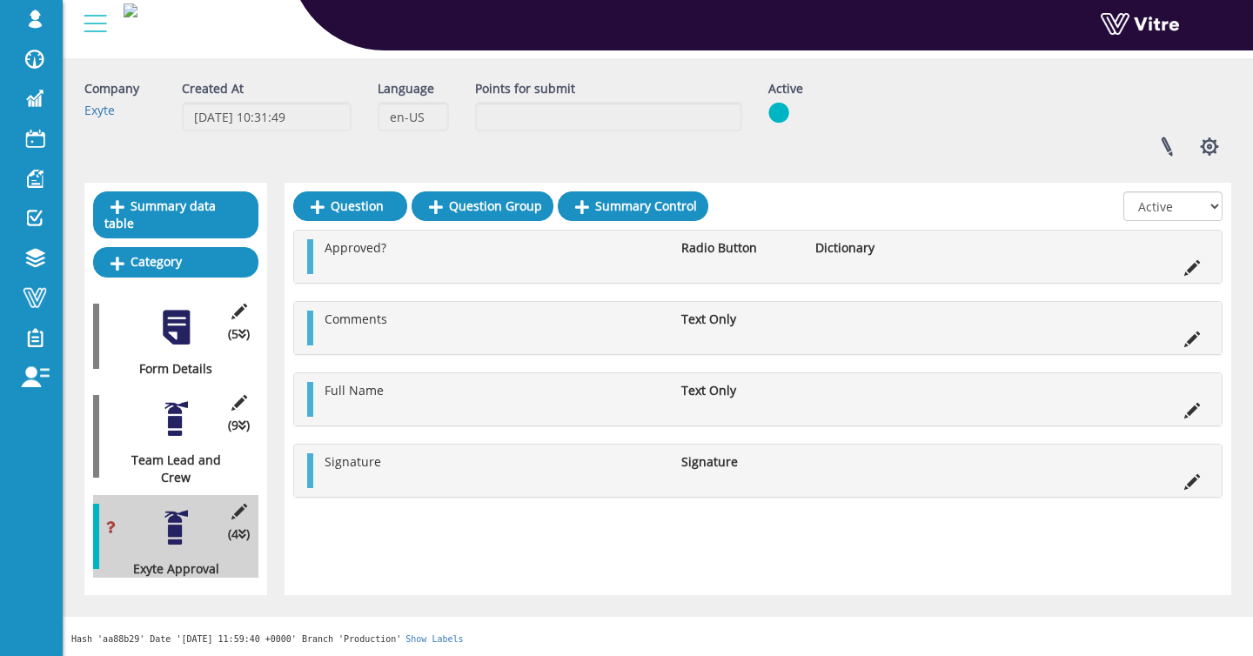
drag, startPoint x: 664, startPoint y: 246, endPoint x: 752, endPoint y: 245, distance: 87.9
click at [664, 246] on li "Approved?" at bounding box center [494, 247] width 357 height 17
click at [1196, 266] on icon at bounding box center [1192, 268] width 16 height 16
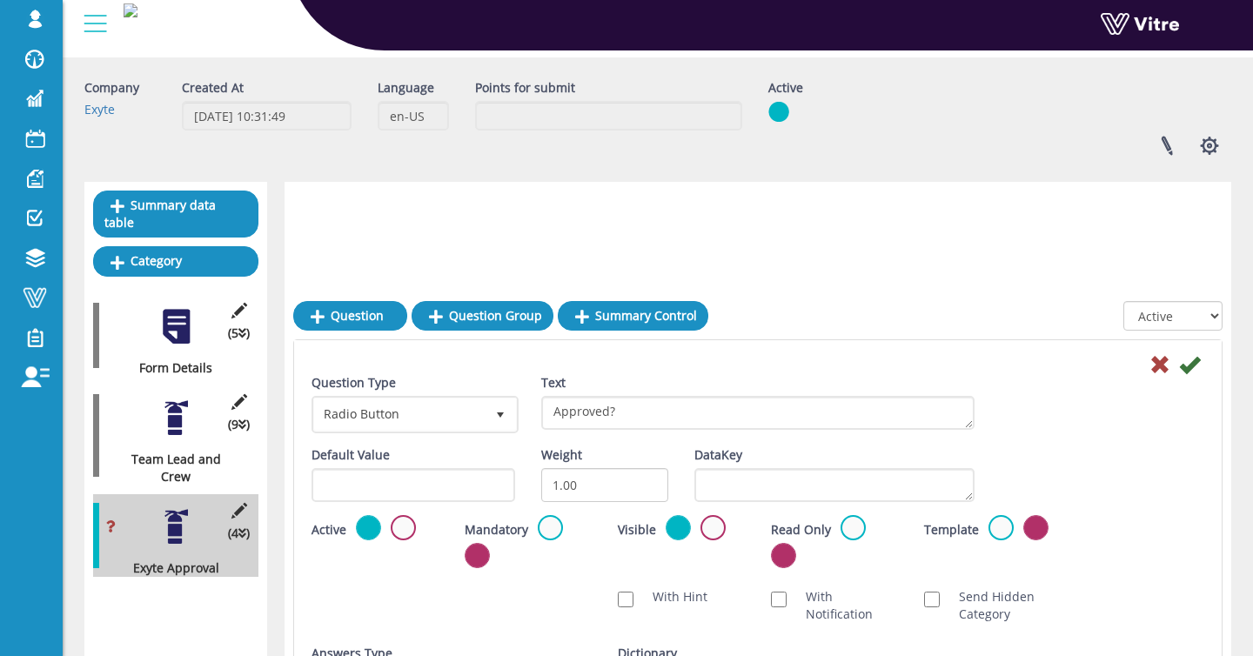
scroll to position [278, 0]
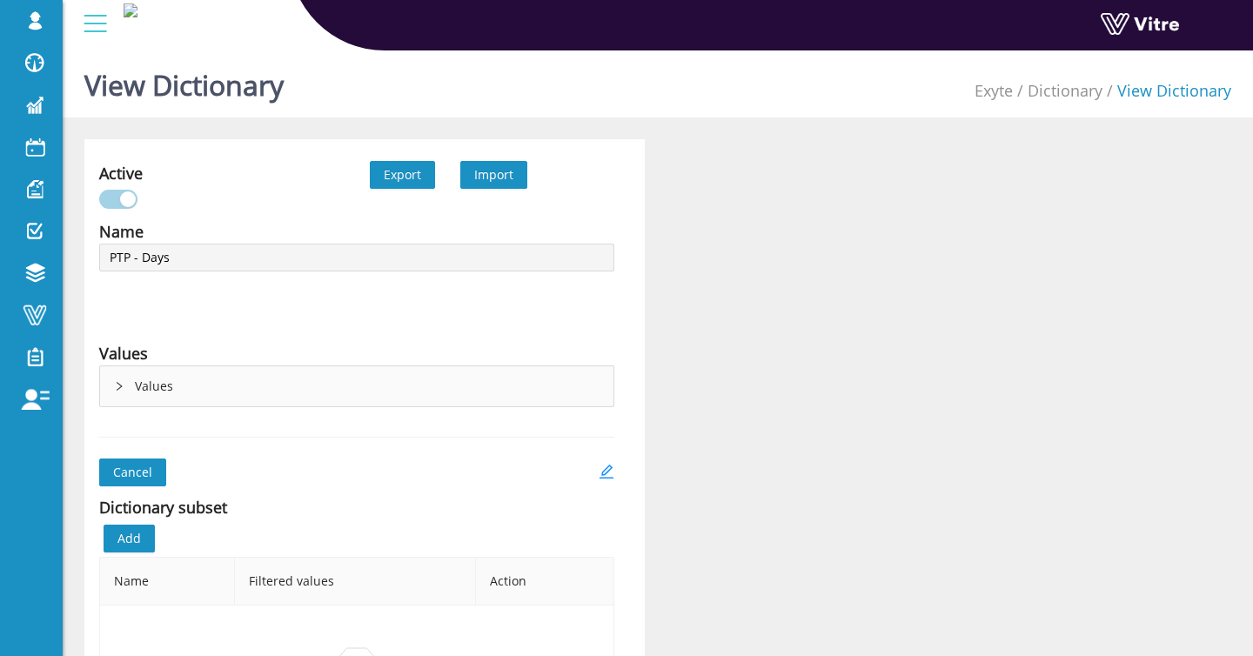
click at [400, 181] on span "Export" at bounding box center [402, 174] width 37 height 19
click at [1088, 89] on link "Dictionary" at bounding box center [1065, 90] width 75 height 21
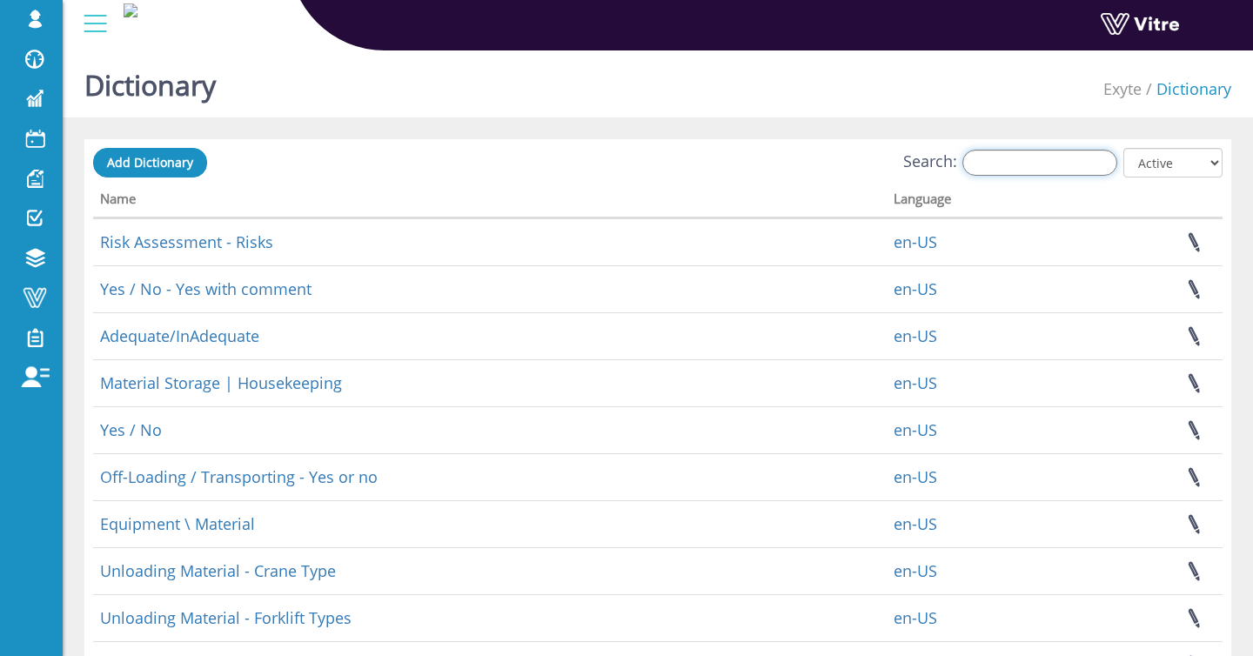
click at [1059, 153] on input "Search:" at bounding box center [1039, 163] width 155 height 26
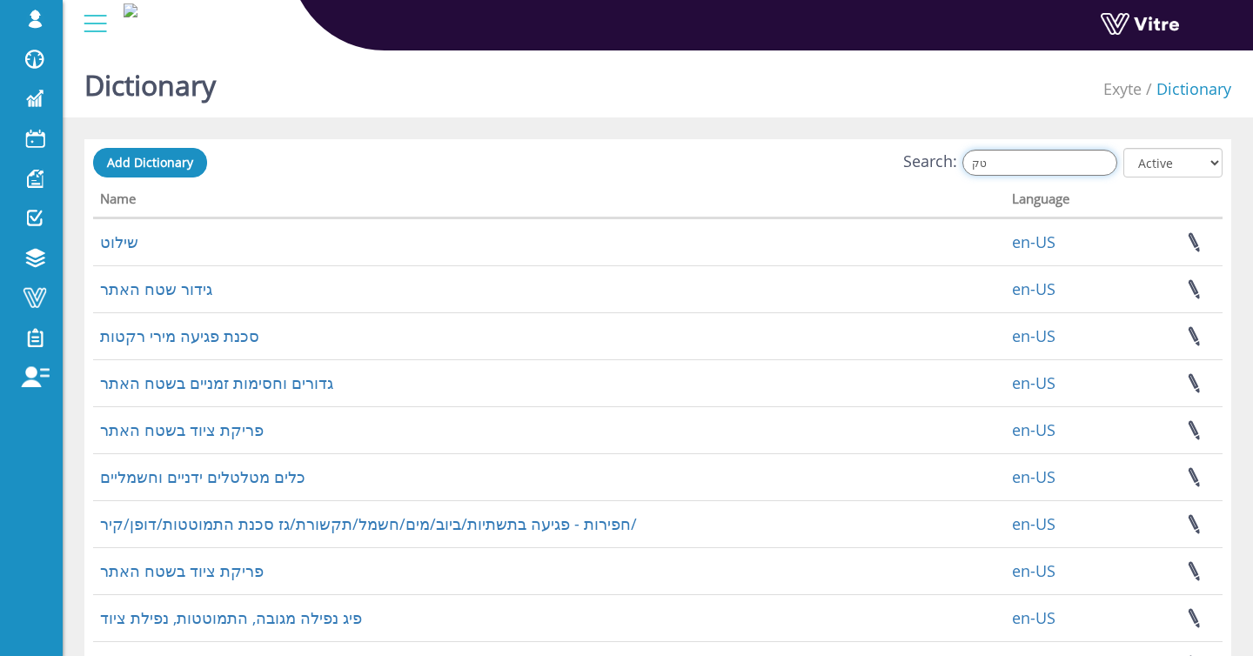
type input "ט"
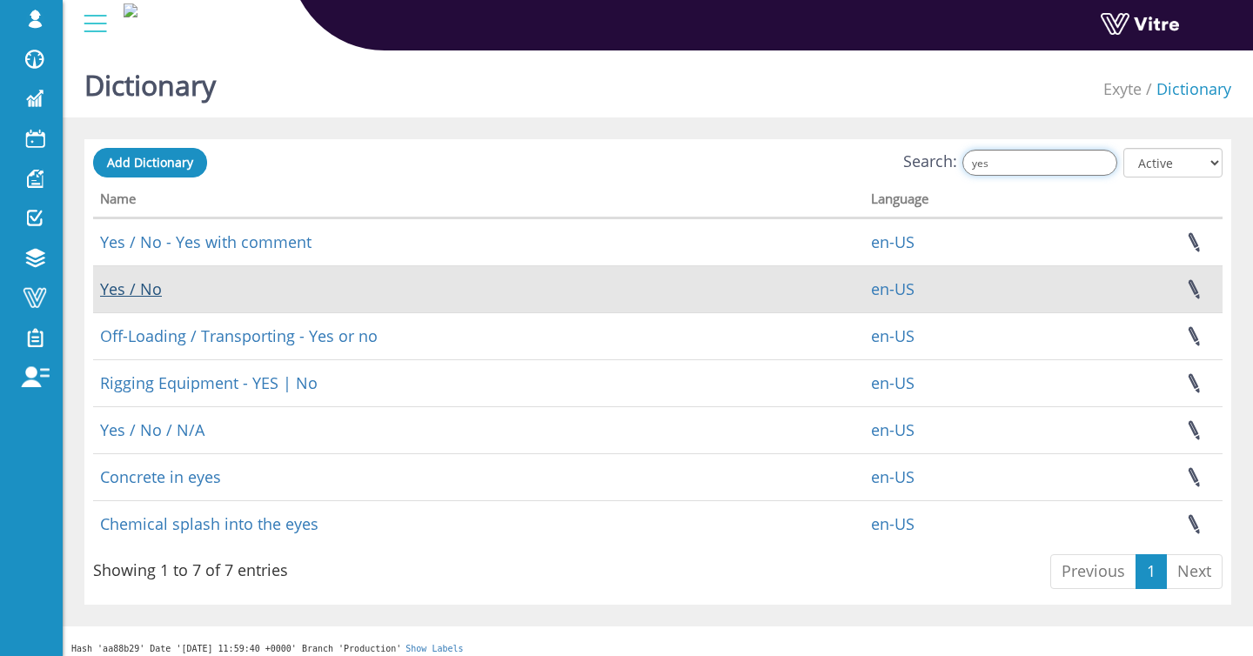
type input "yes"
click at [134, 284] on link "Yes / No" at bounding box center [131, 288] width 62 height 21
